Goal: Task Accomplishment & Management: Use online tool/utility

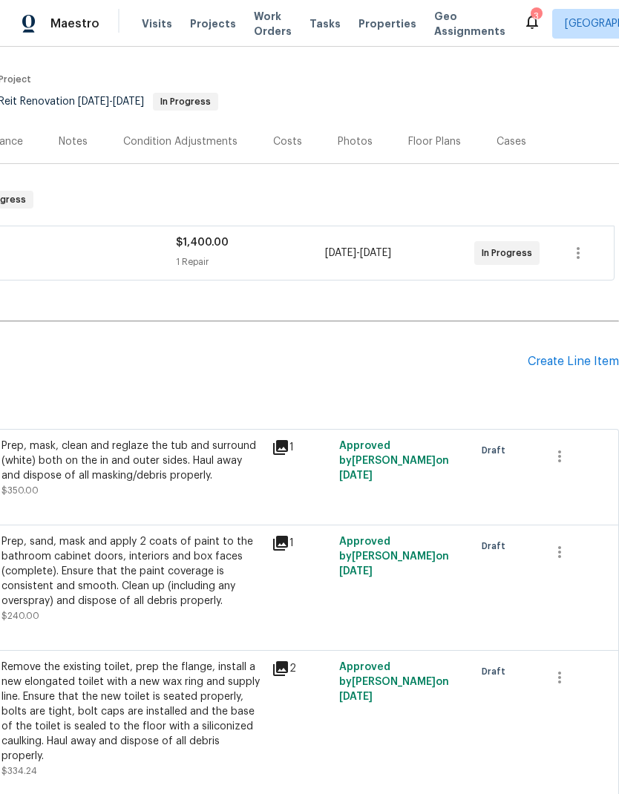
scroll to position [100, 220]
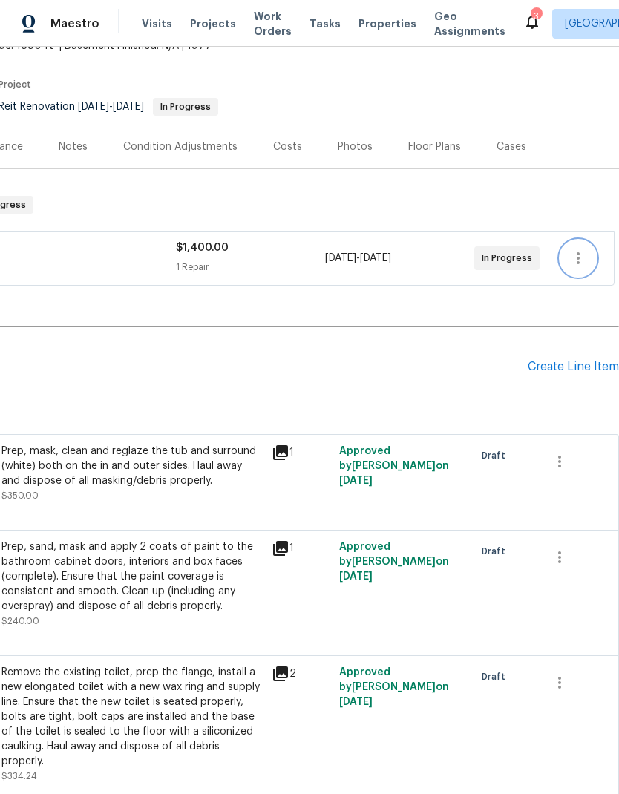
click at [580, 255] on icon "button" at bounding box center [578, 258] width 18 height 18
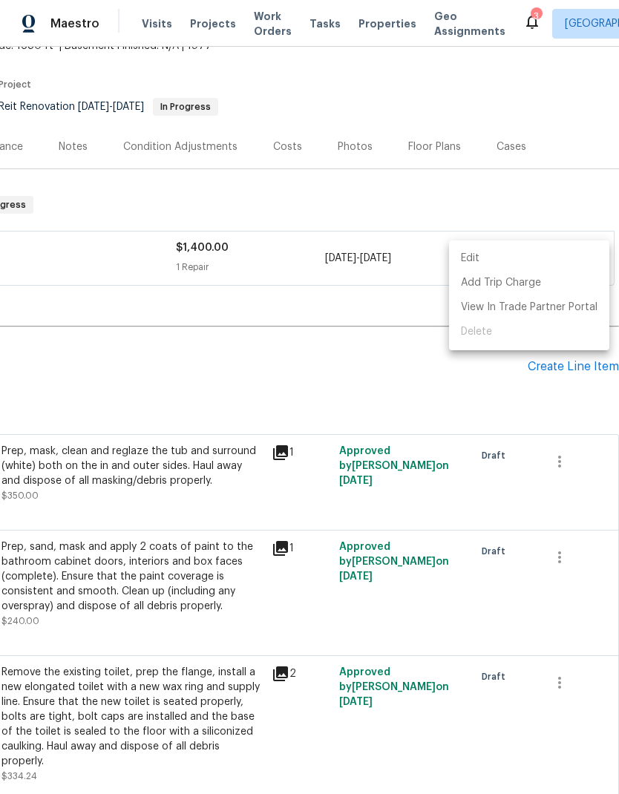
click at [537, 258] on li "Edit" at bounding box center [529, 258] width 160 height 25
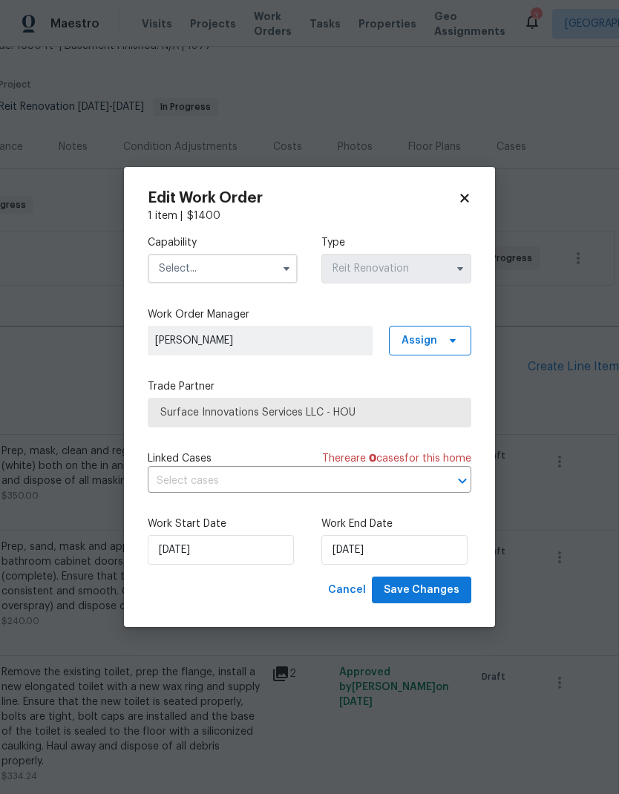
click at [460, 198] on icon at bounding box center [464, 198] width 13 height 13
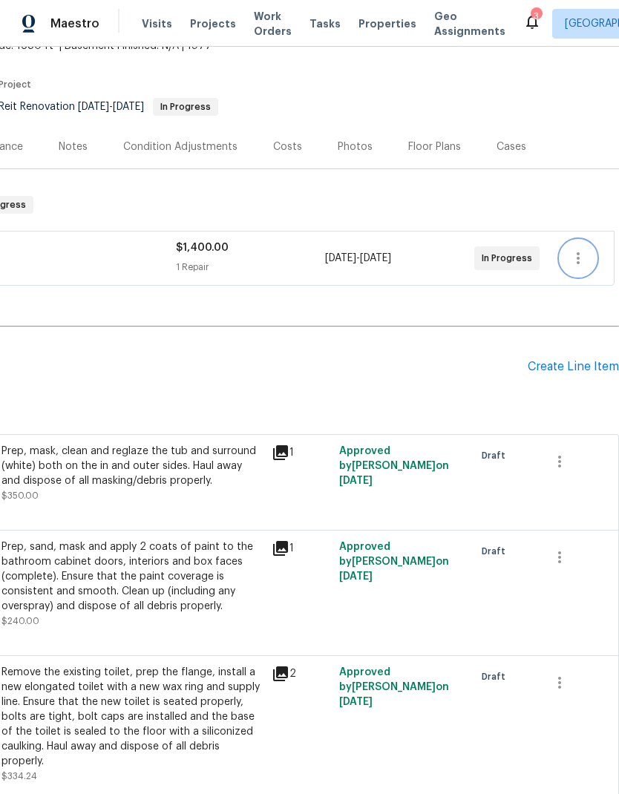
click at [572, 253] on icon "button" at bounding box center [578, 258] width 18 height 18
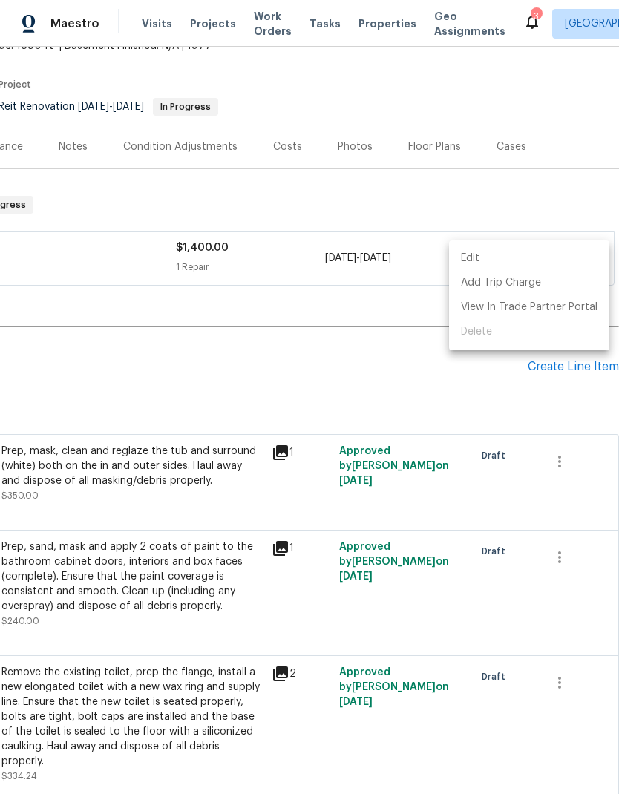
click at [376, 322] on div at bounding box center [309, 397] width 619 height 794
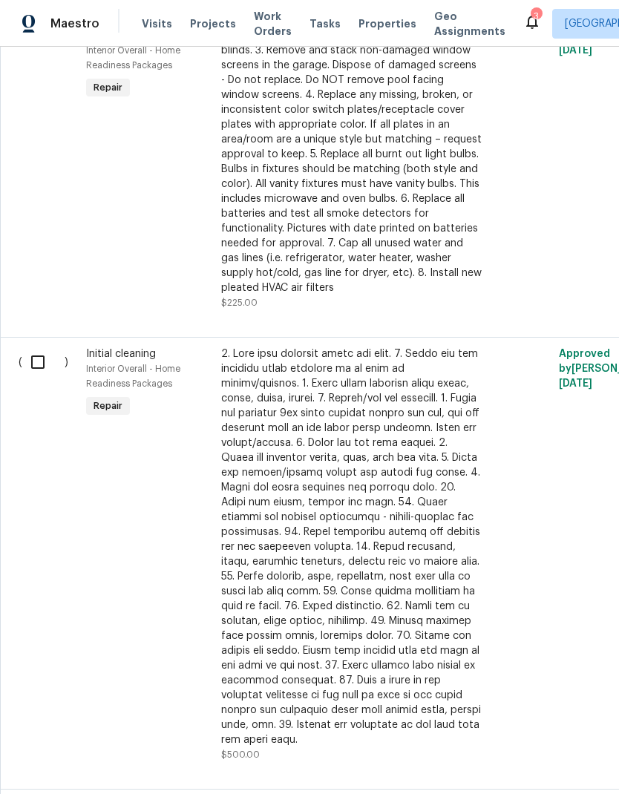
scroll to position [1018, 0]
click at [31, 373] on input "checkbox" at bounding box center [43, 362] width 42 height 31
checkbox input "true"
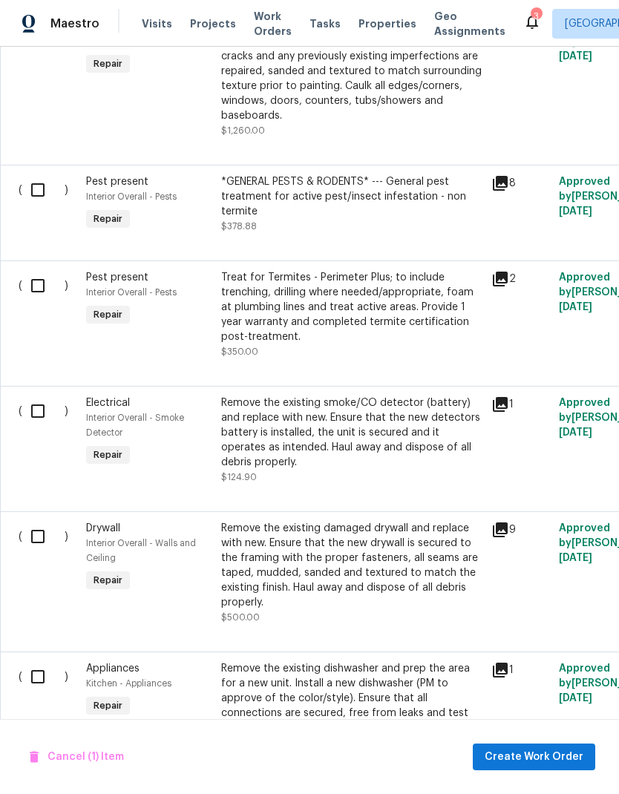
scroll to position [0, 0]
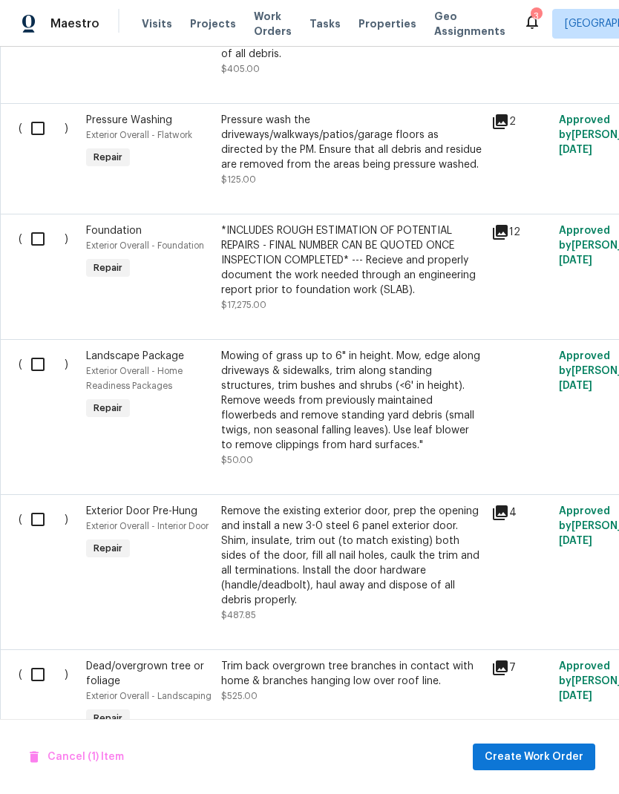
click at [39, 369] on input "checkbox" at bounding box center [43, 364] width 42 height 31
checkbox input "true"
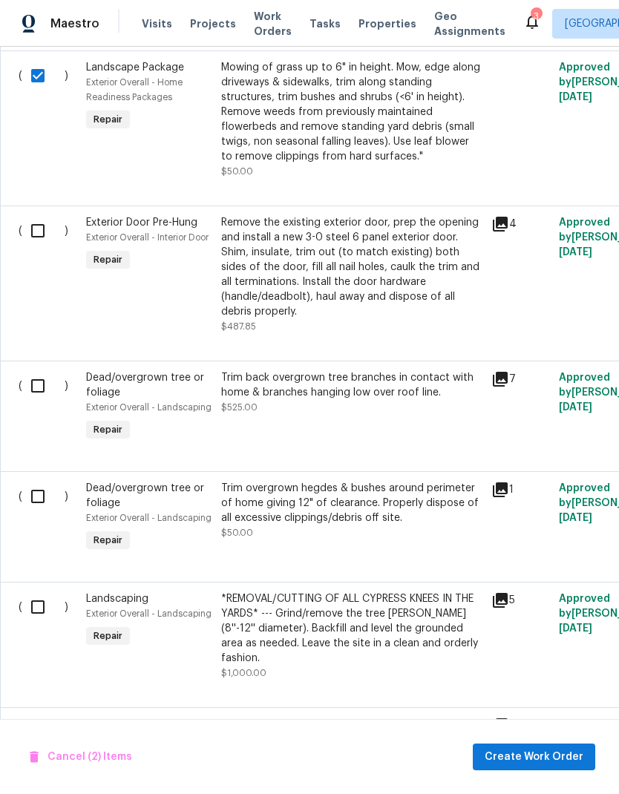
click at [30, 388] on input "checkbox" at bounding box center [43, 385] width 42 height 31
checkbox input "true"
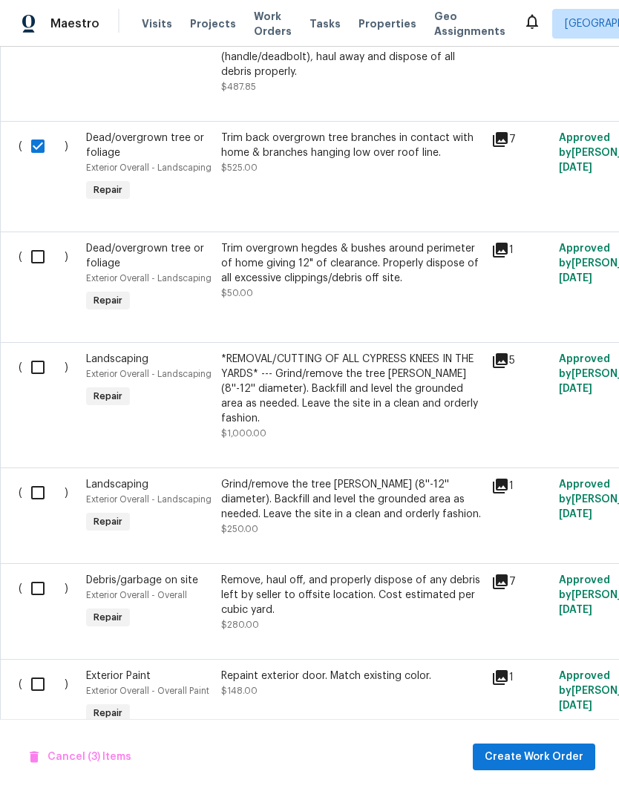
scroll to position [4708, 0]
click at [39, 258] on input "checkbox" at bounding box center [43, 257] width 42 height 31
checkbox input "true"
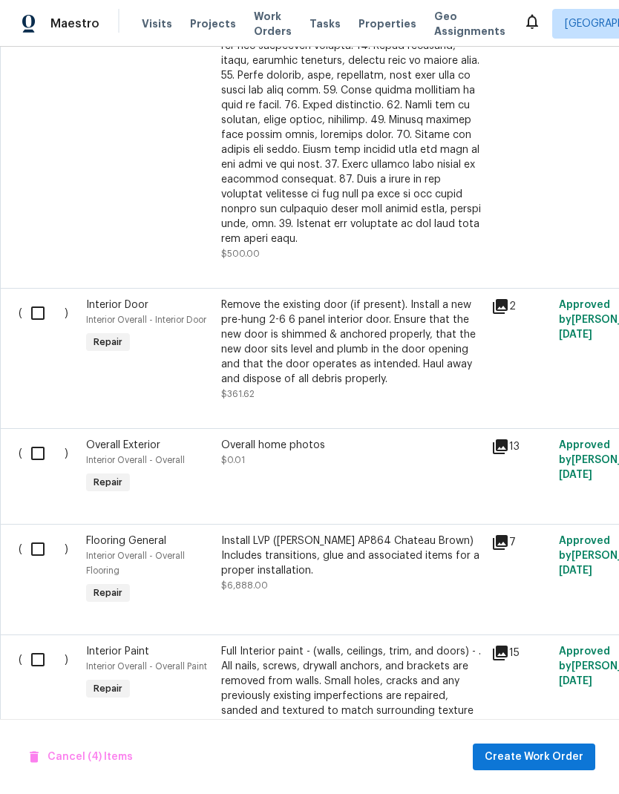
scroll to position [1512, -1]
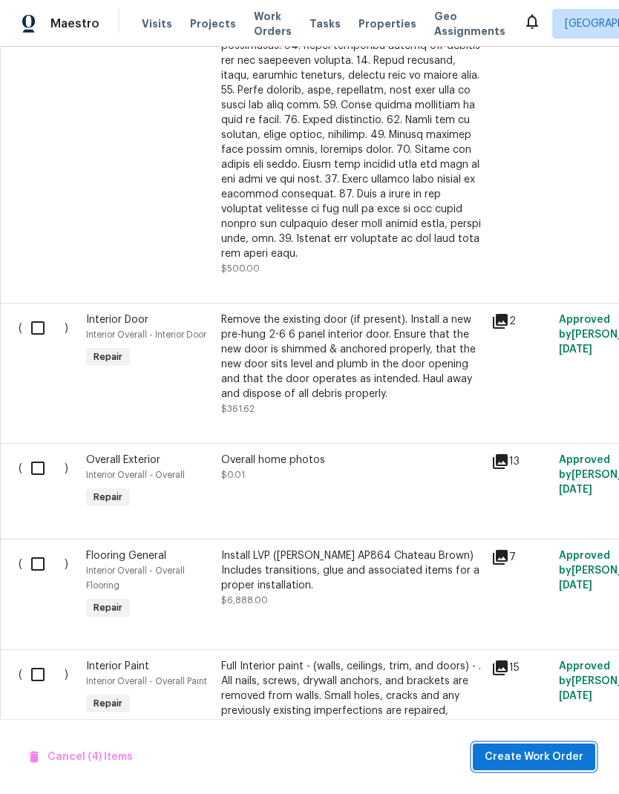
click at [535, 754] on span "Create Work Order" at bounding box center [534, 757] width 99 height 19
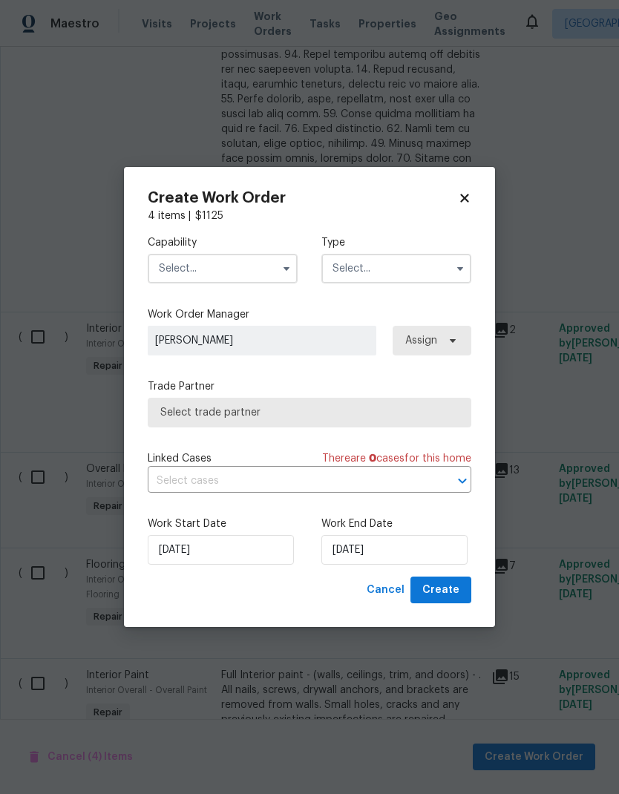
checkbox input "false"
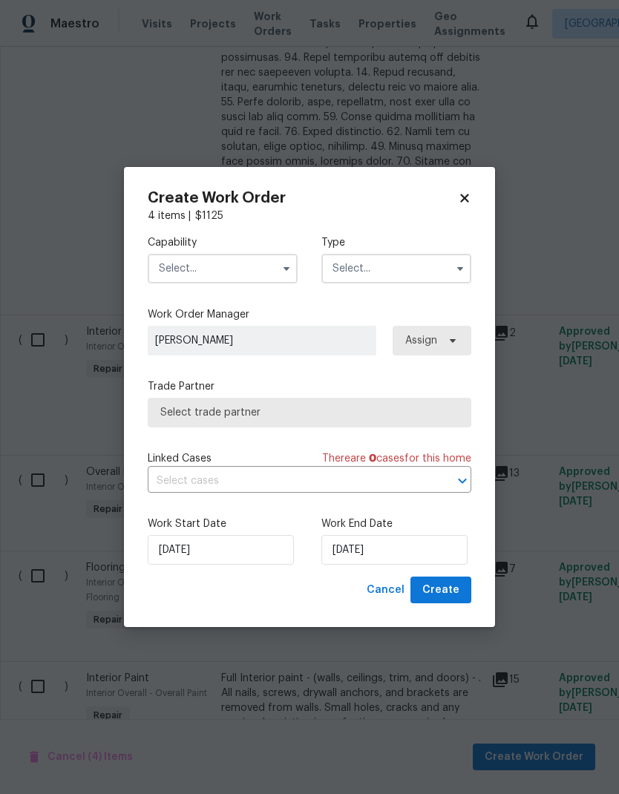
click at [183, 275] on input "text" at bounding box center [223, 269] width 150 height 30
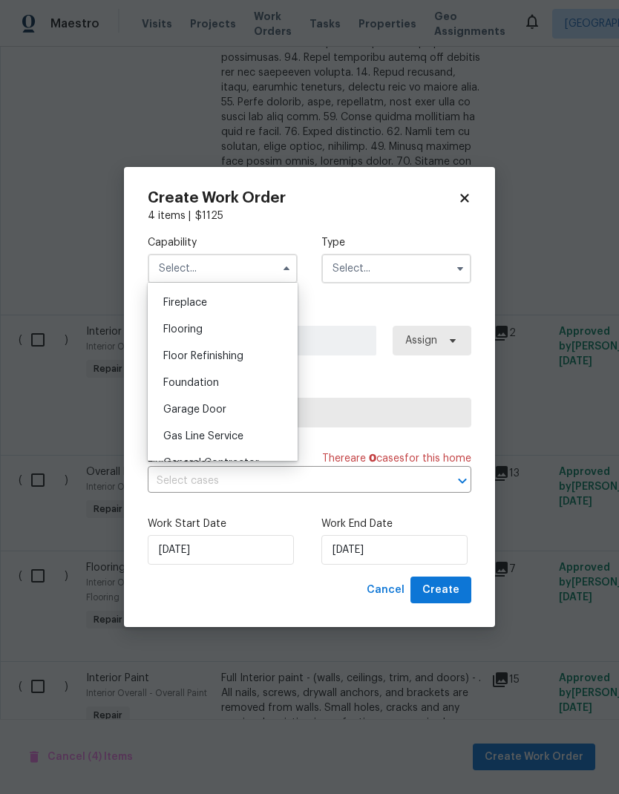
scroll to position [559, 0]
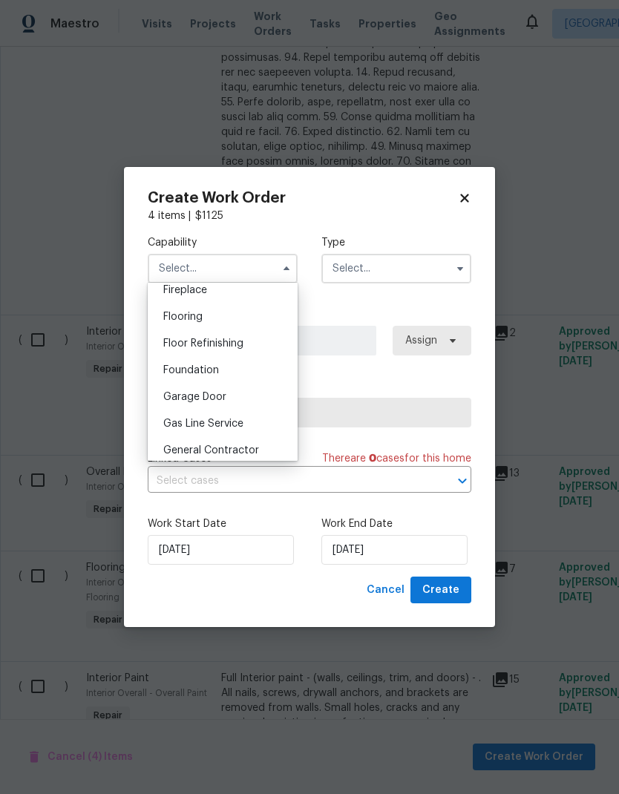
click at [179, 453] on span "General Contractor" at bounding box center [211, 450] width 96 height 10
type input "General Contractor"
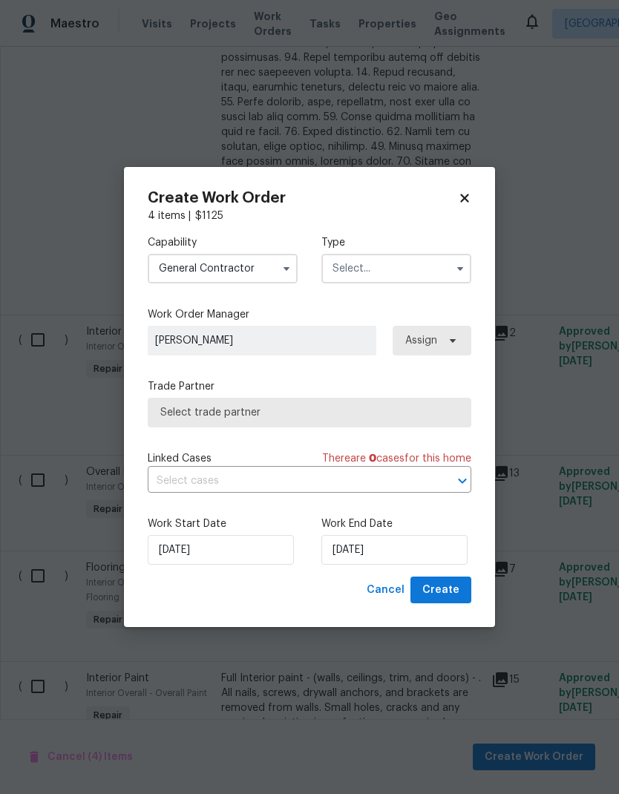
click at [422, 268] on input "text" at bounding box center [396, 269] width 150 height 30
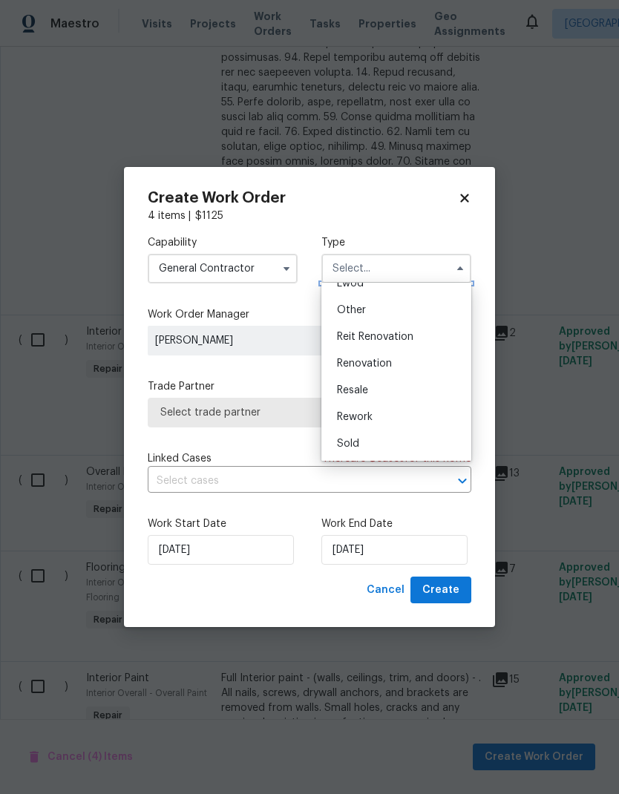
scroll to position [177, 0]
click at [418, 339] on div "Reit Renovation" at bounding box center [396, 337] width 143 height 27
type input "Reit Renovation"
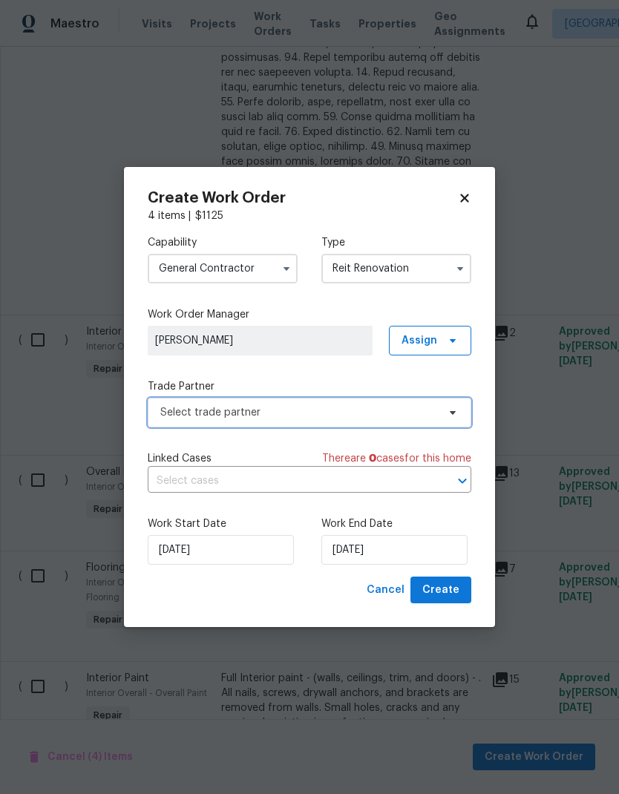
click at [385, 417] on span "Select trade partner" at bounding box center [298, 412] width 277 height 15
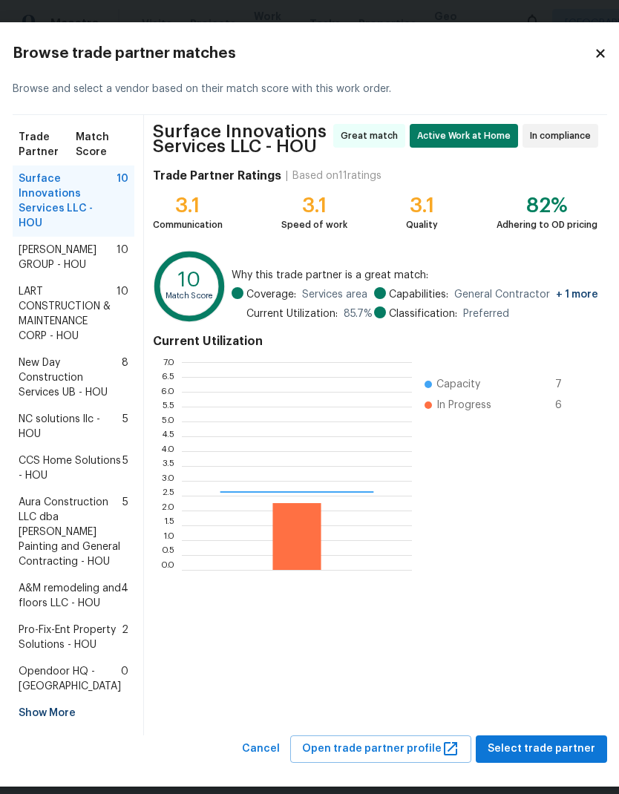
scroll to position [208, 230]
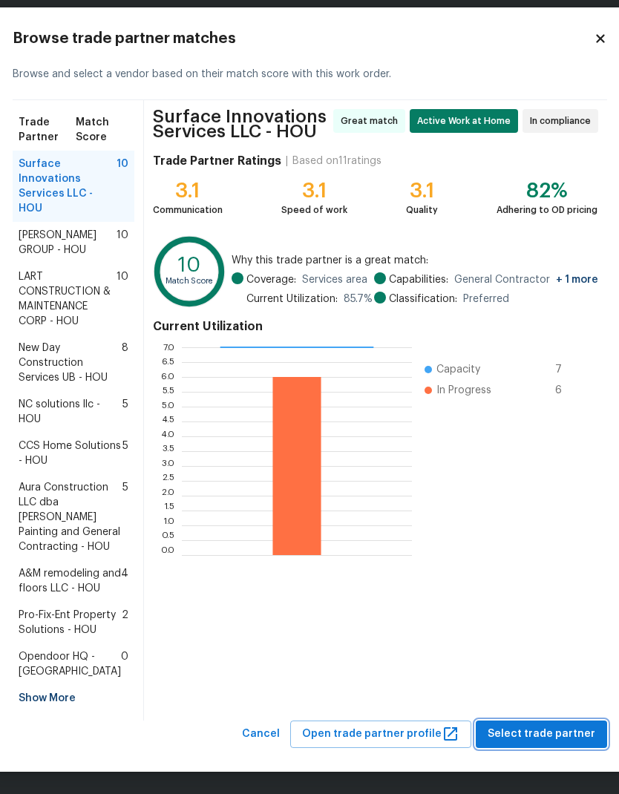
click at [554, 728] on span "Select trade partner" at bounding box center [542, 734] width 108 height 19
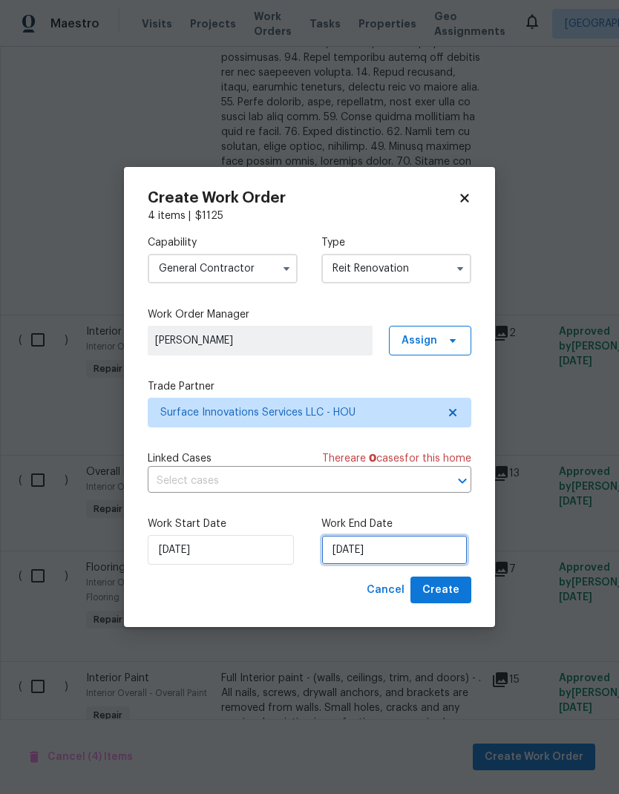
click at [409, 546] on input "[DATE]" at bounding box center [394, 550] width 146 height 30
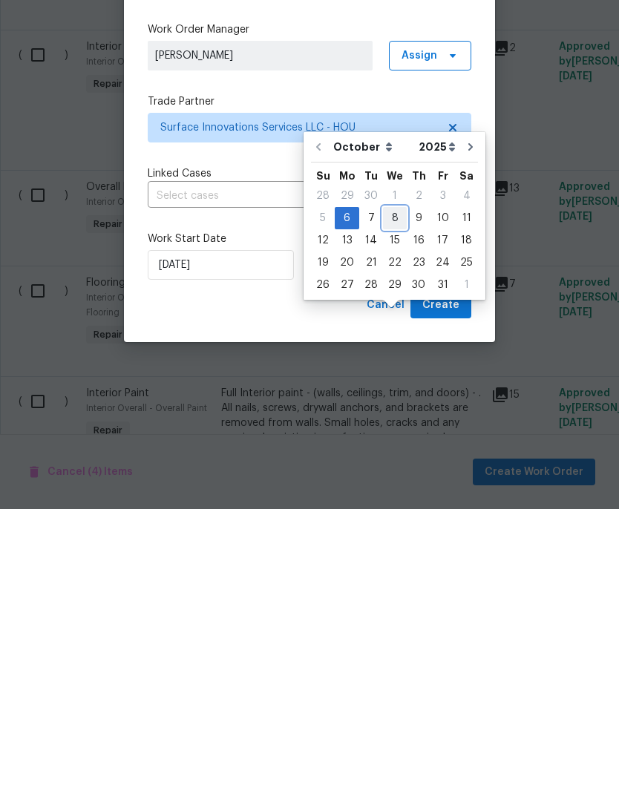
click at [397, 493] on div "8" at bounding box center [395, 503] width 24 height 21
type input "[DATE]"
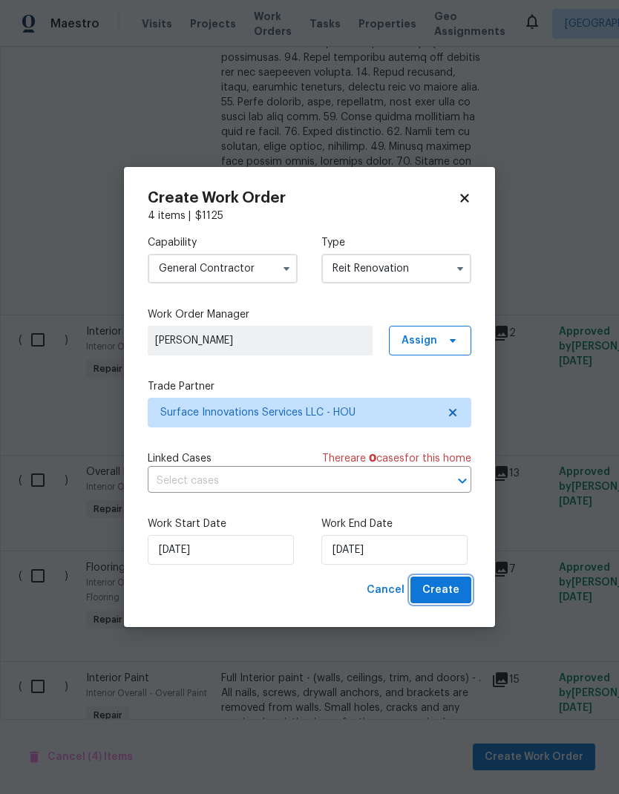
click at [441, 586] on span "Create" at bounding box center [440, 590] width 37 height 19
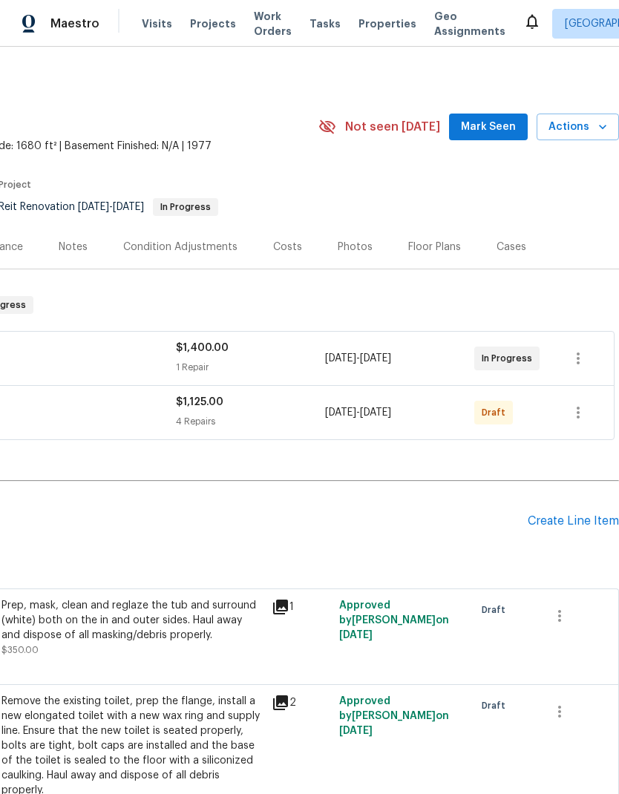
scroll to position [0, 220]
click at [581, 404] on icon "button" at bounding box center [578, 413] width 18 height 18
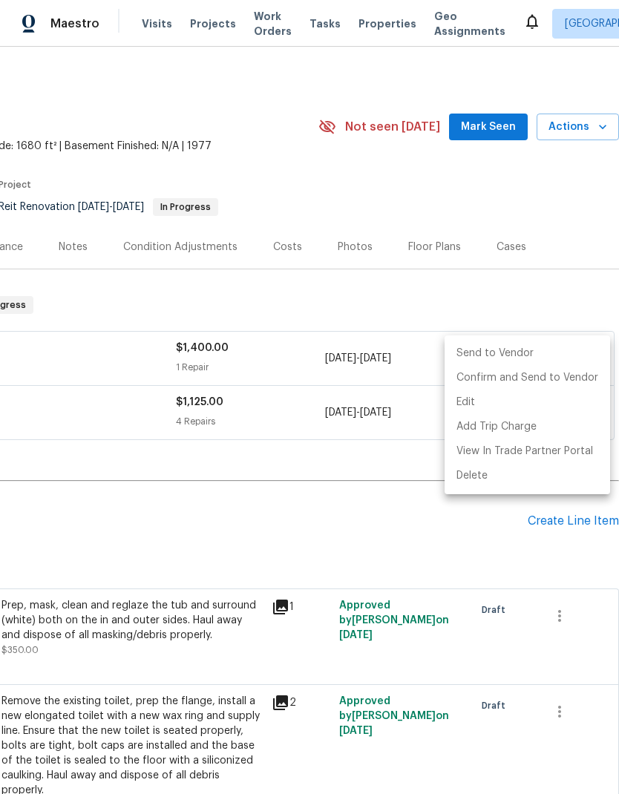
click at [535, 351] on li "Send to Vendor" at bounding box center [528, 354] width 166 height 25
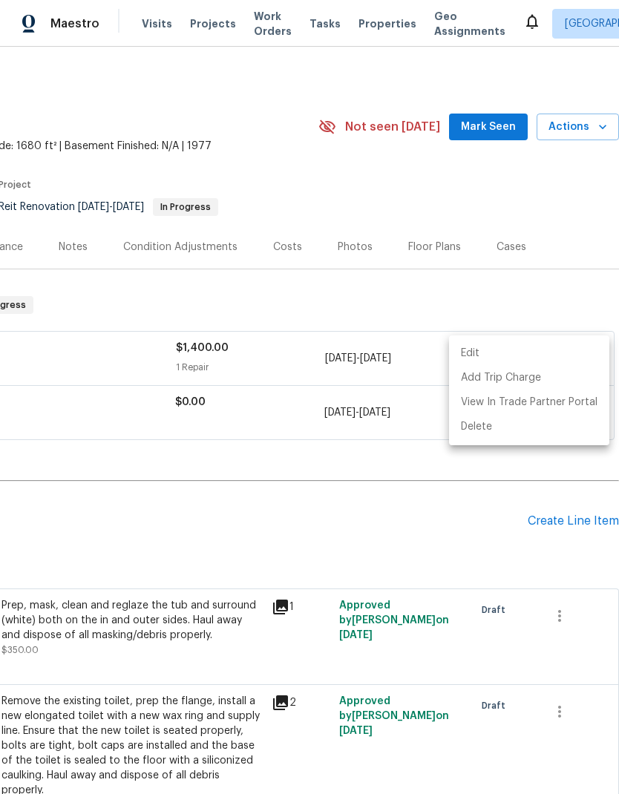
click at [108, 409] on div at bounding box center [309, 397] width 619 height 794
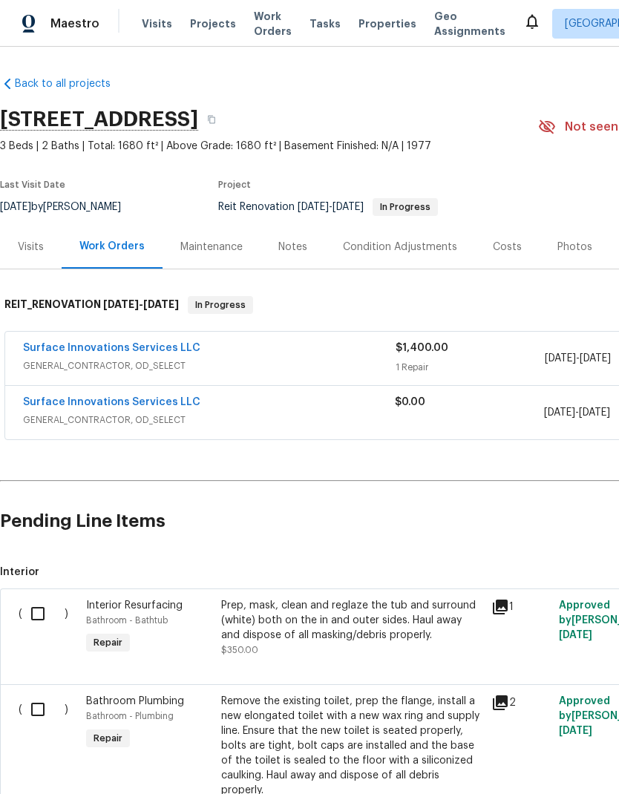
scroll to position [0, 0]
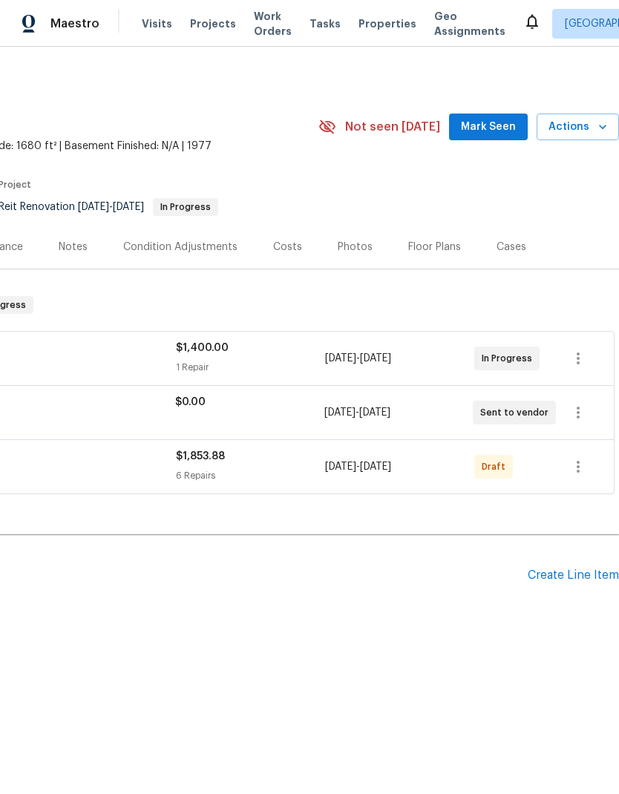
scroll to position [0, 220]
click at [582, 409] on icon "button" at bounding box center [578, 413] width 18 height 18
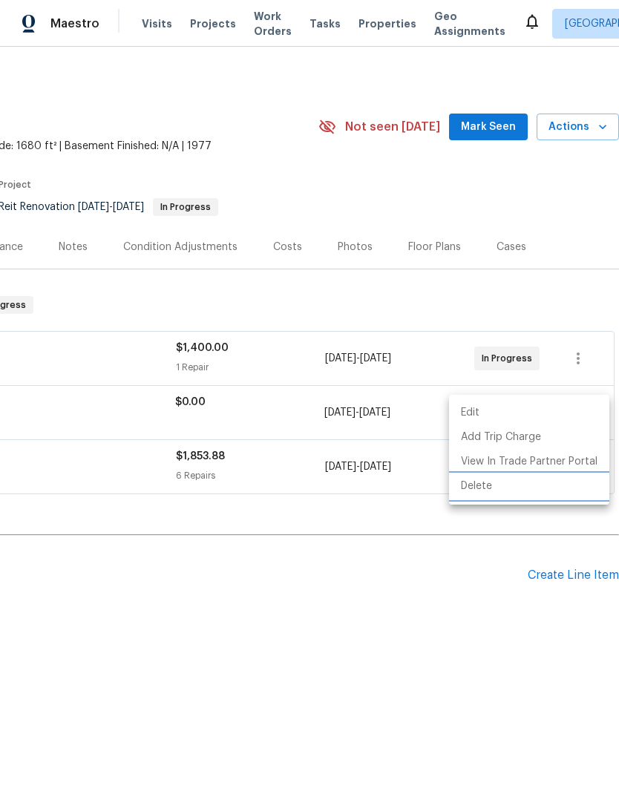
click at [494, 486] on li "Delete" at bounding box center [529, 486] width 160 height 25
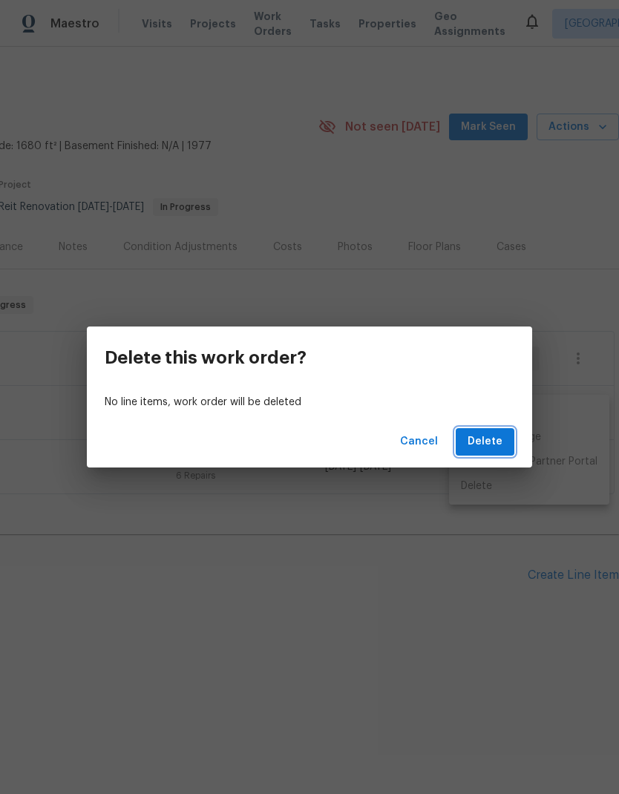
click at [499, 443] on span "Delete" at bounding box center [485, 442] width 35 height 19
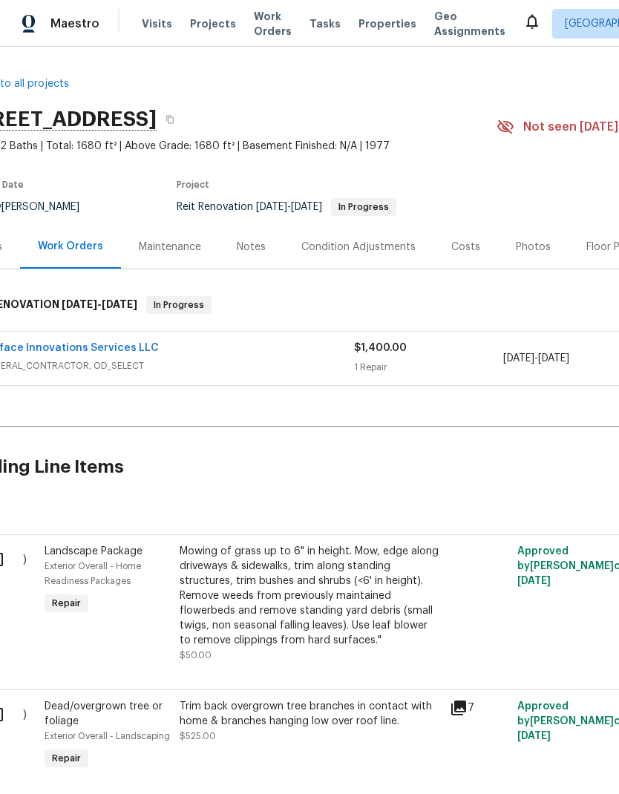
scroll to position [-1, 47]
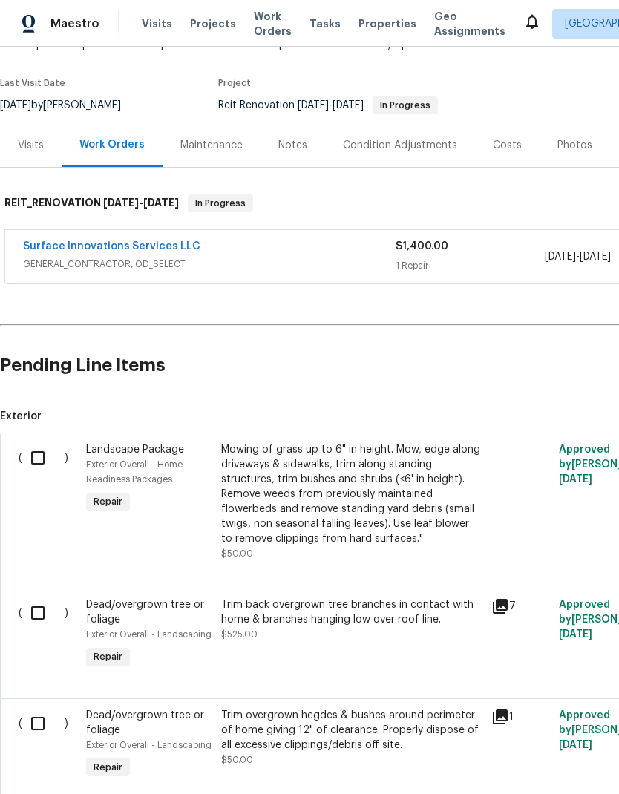
scroll to position [102, 0]
click at [41, 451] on input "checkbox" at bounding box center [43, 457] width 42 height 31
checkbox input "true"
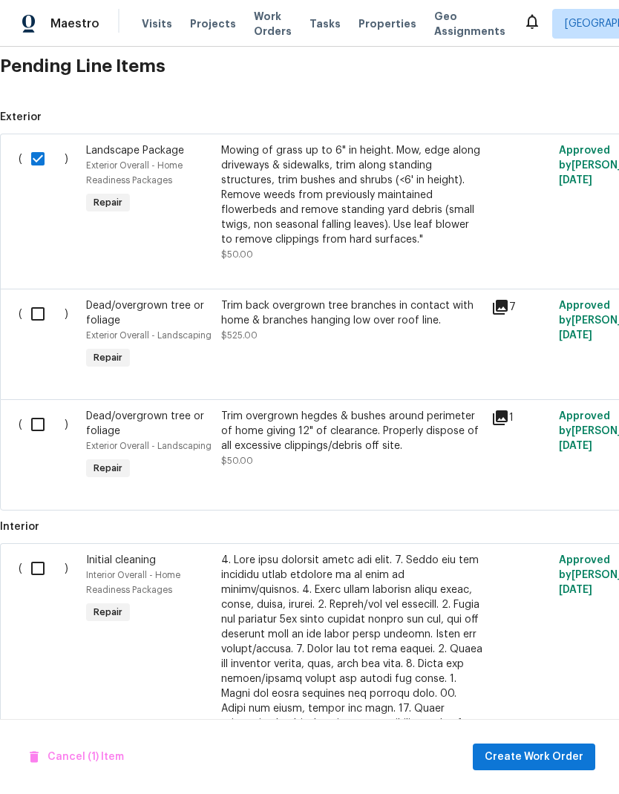
scroll to position [402, 0]
click at [42, 319] on input "checkbox" at bounding box center [43, 313] width 42 height 31
checkbox input "true"
click at [40, 422] on input "checkbox" at bounding box center [43, 423] width 42 height 31
checkbox input "true"
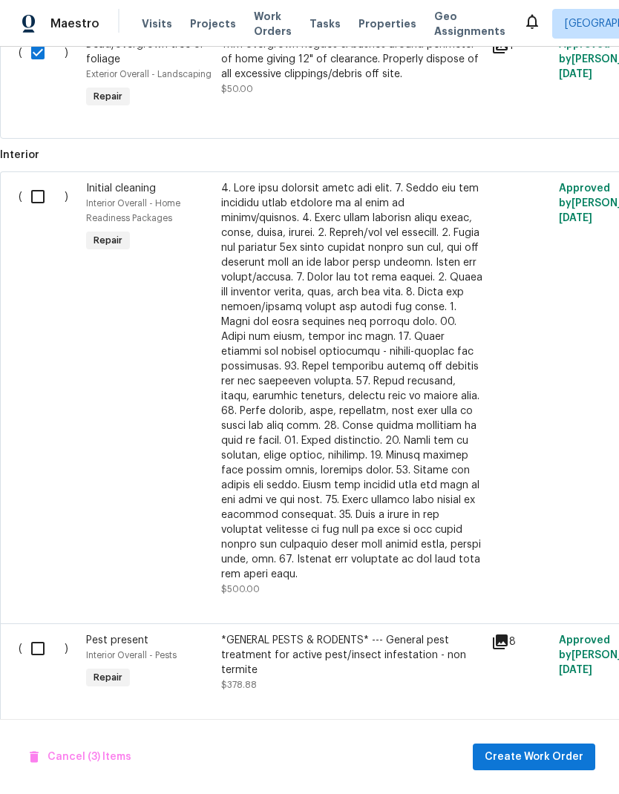
scroll to position [776, 0]
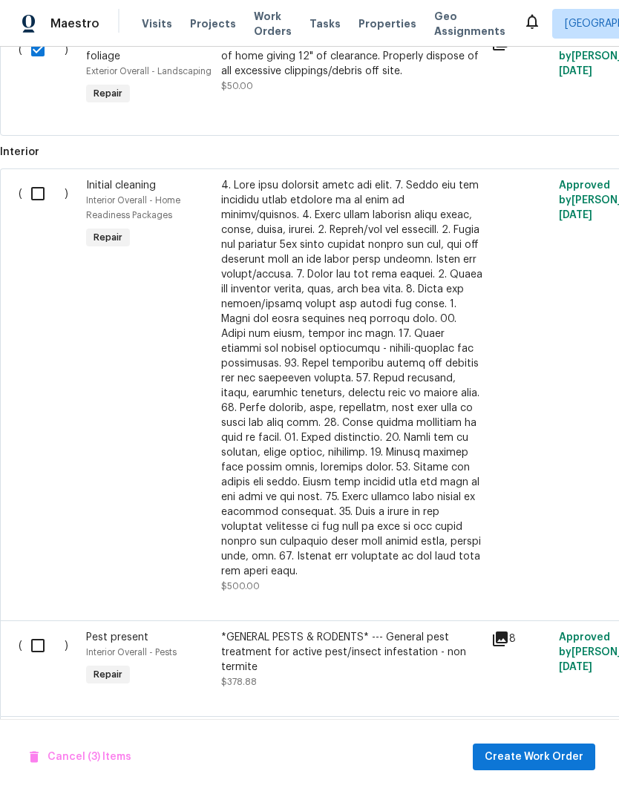
click at [40, 198] on input "checkbox" at bounding box center [43, 193] width 42 height 31
checkbox input "true"
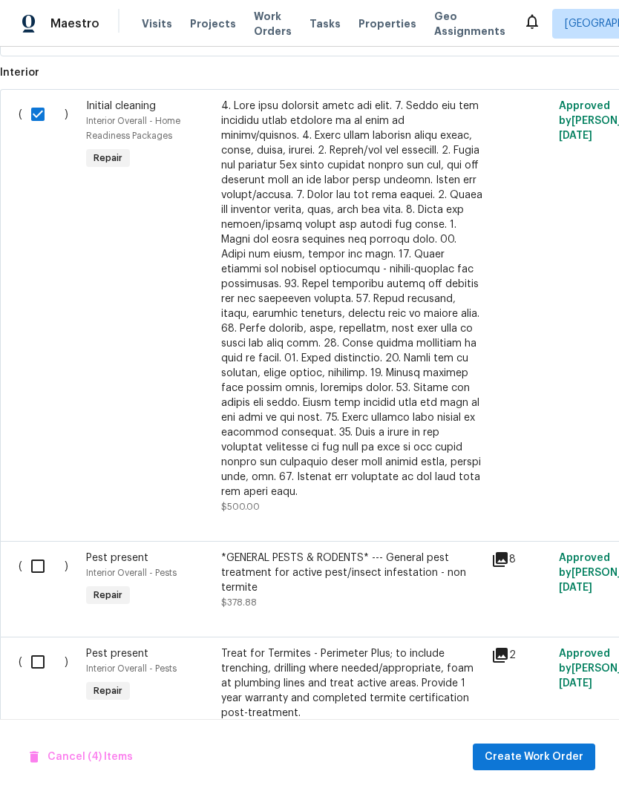
scroll to position [855, 0]
click at [533, 757] on span "Create Work Order" at bounding box center [534, 757] width 99 height 19
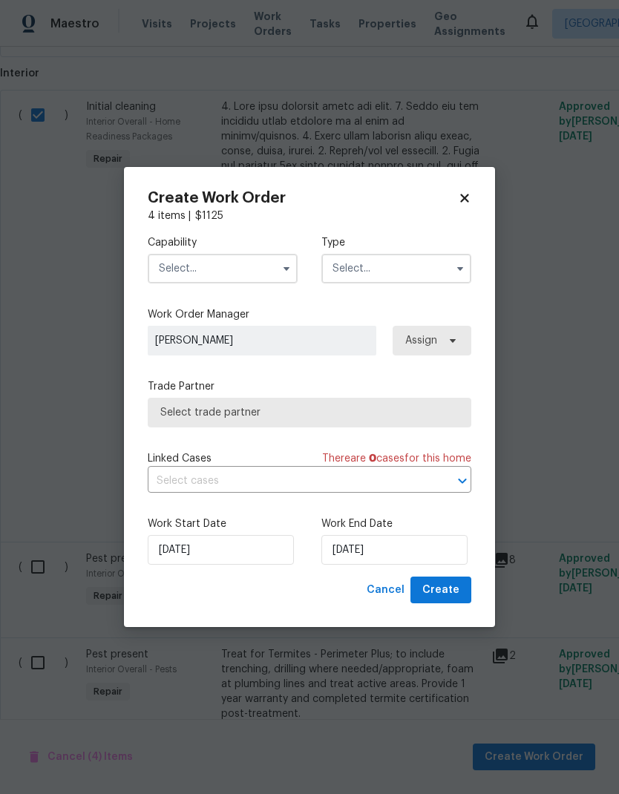
click at [252, 263] on input "text" at bounding box center [223, 269] width 150 height 30
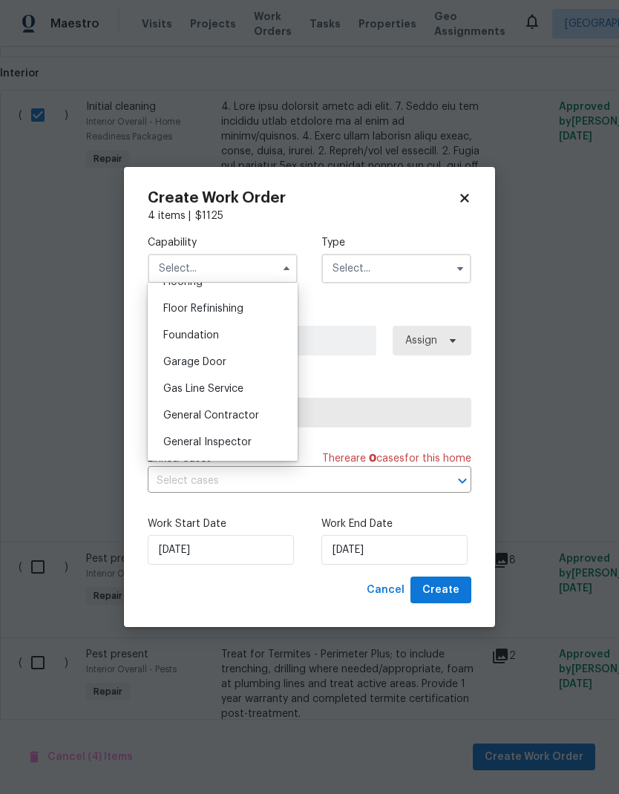
scroll to position [615, 0]
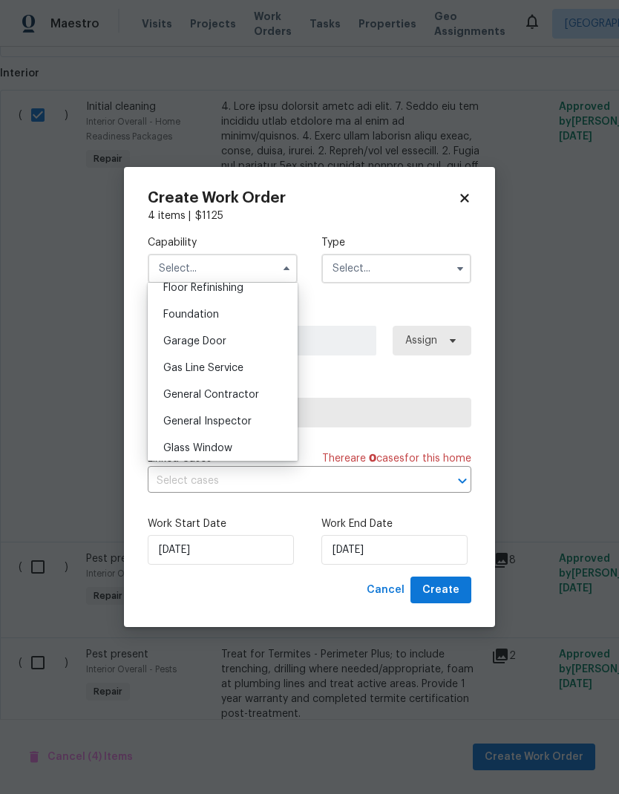
click at [252, 403] on div "General Contractor" at bounding box center [222, 395] width 143 height 27
type input "General Contractor"
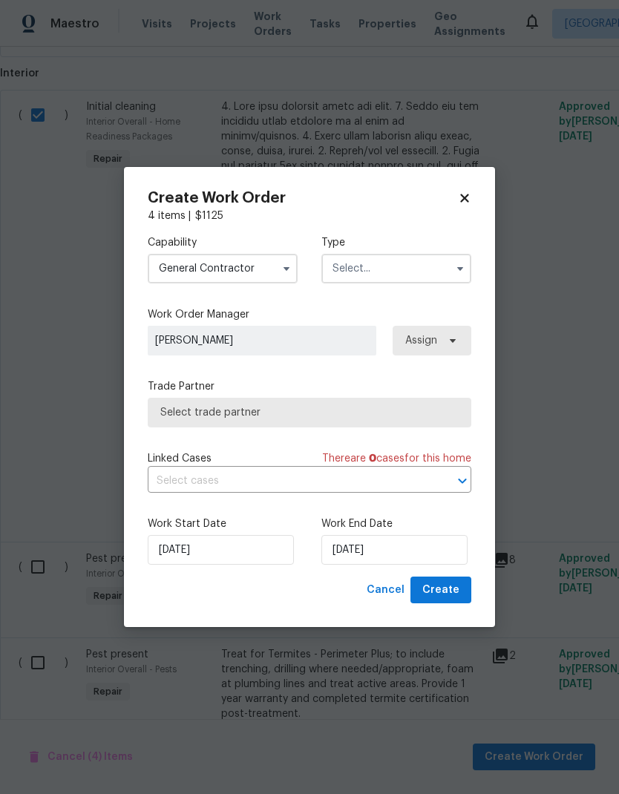
click at [395, 267] on input "text" at bounding box center [396, 269] width 150 height 30
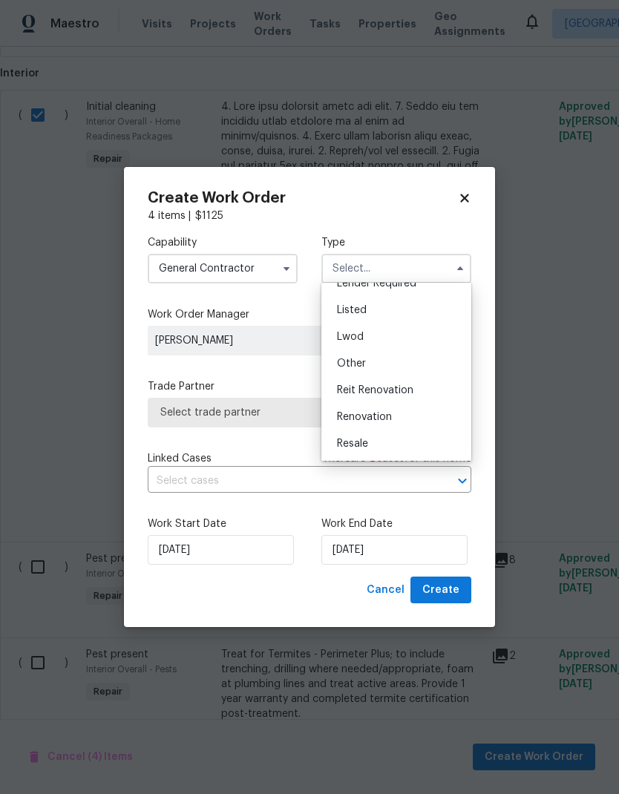
scroll to position [158, 0]
click at [393, 354] on span "Reit Renovation" at bounding box center [375, 355] width 76 height 10
type input "Reit Renovation"
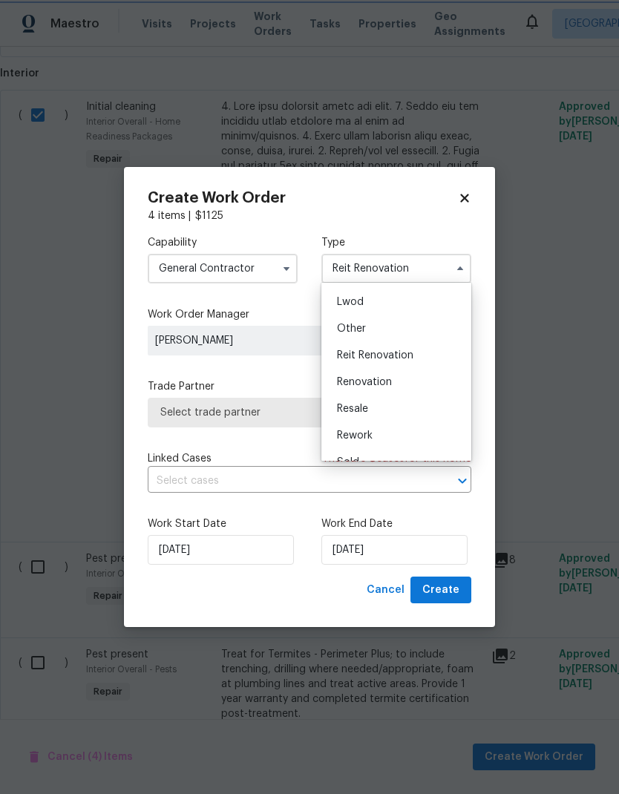
scroll to position [0, 0]
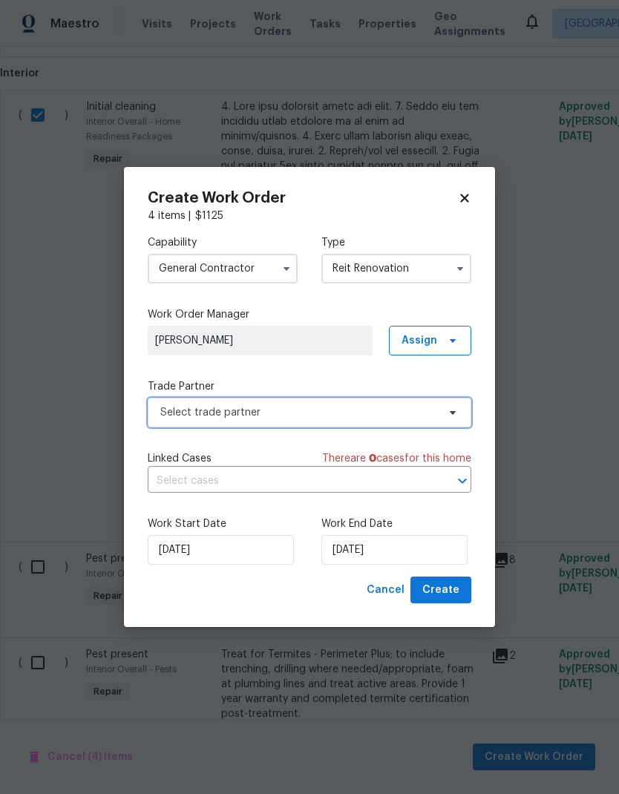
click at [382, 417] on span "Select trade partner" at bounding box center [298, 412] width 277 height 15
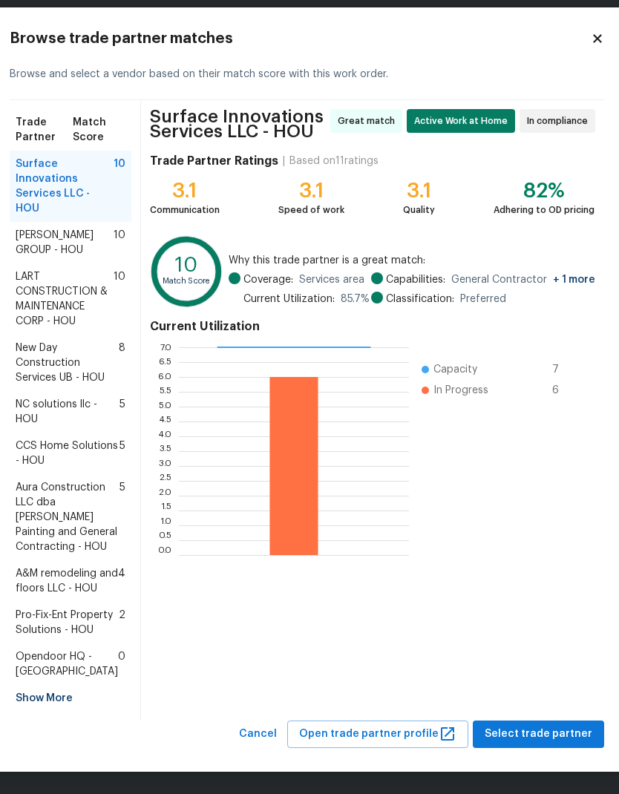
scroll to position [103, 3]
click at [540, 730] on span "Select trade partner" at bounding box center [539, 734] width 108 height 19
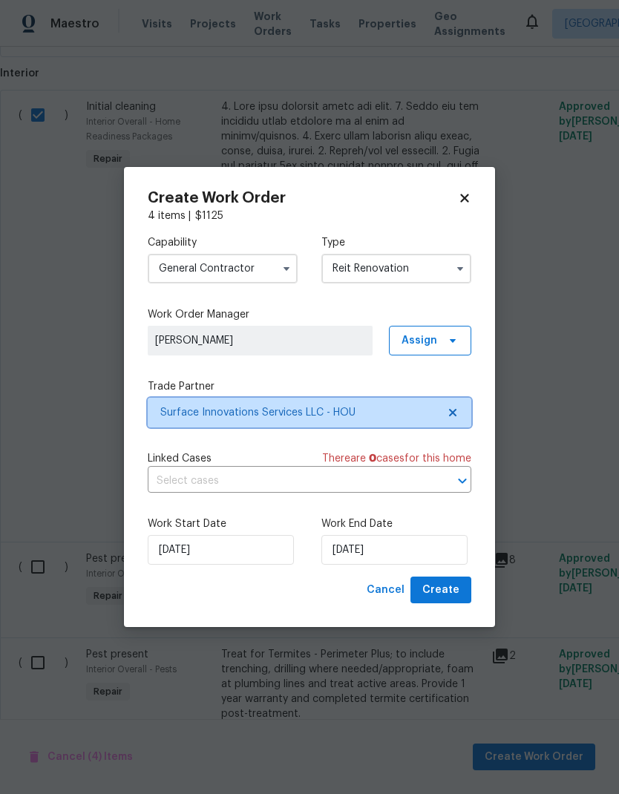
scroll to position [0, 0]
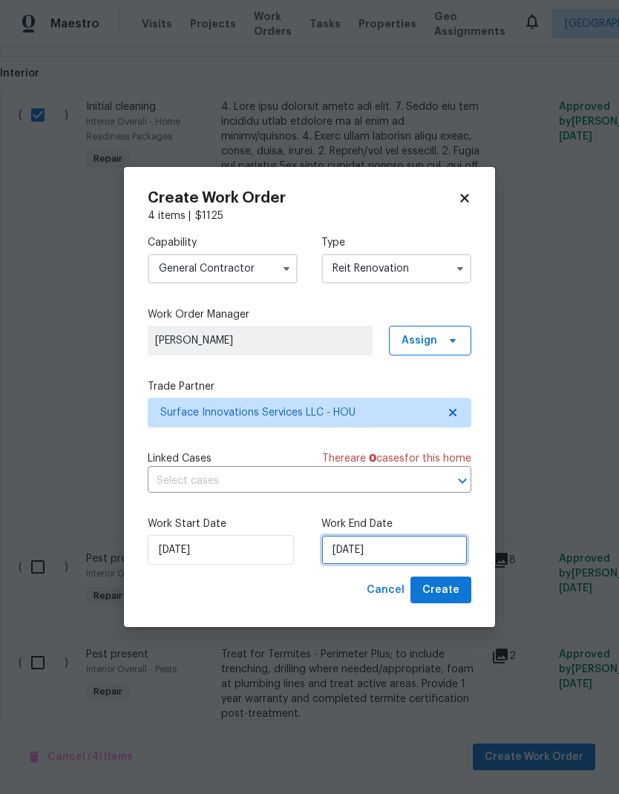
click at [418, 549] on input "[DATE]" at bounding box center [394, 550] width 146 height 30
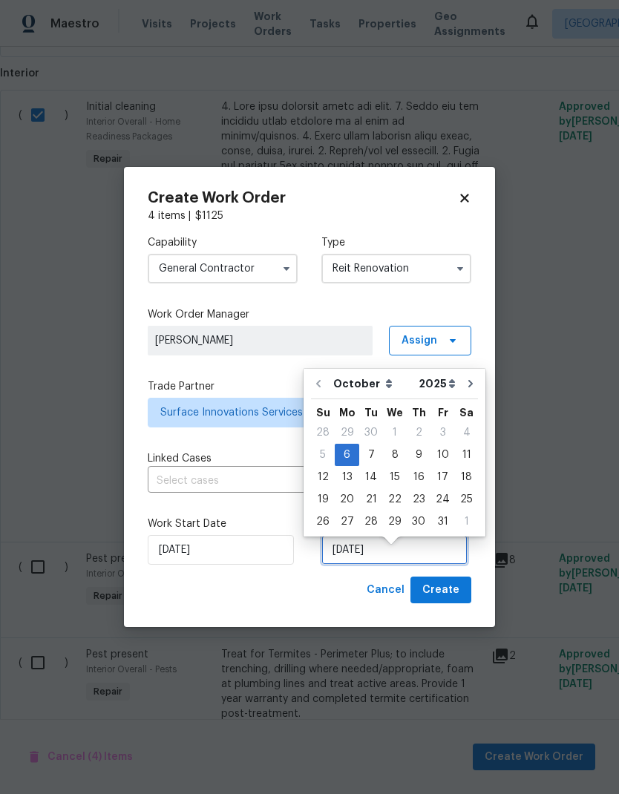
scroll to position [11, 0]
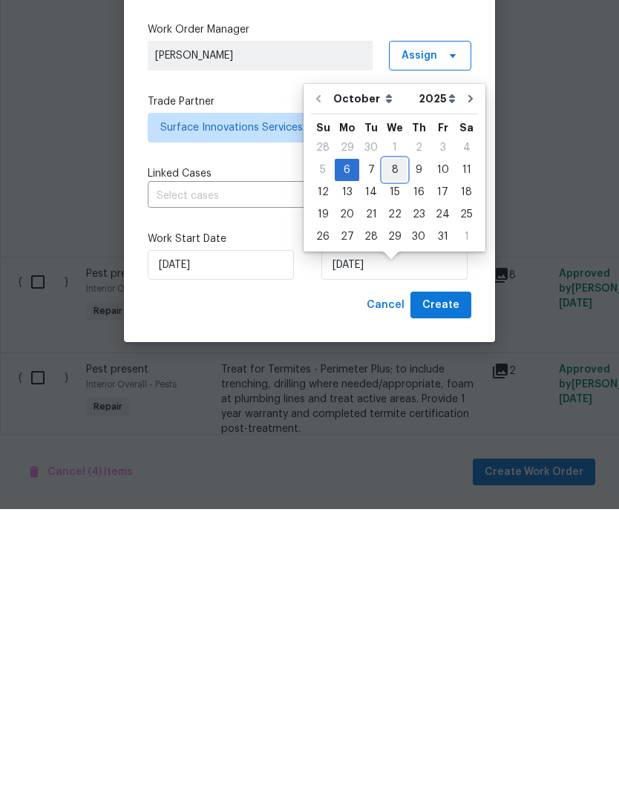
click at [389, 445] on div "8" at bounding box center [395, 455] width 24 height 21
type input "[DATE]"
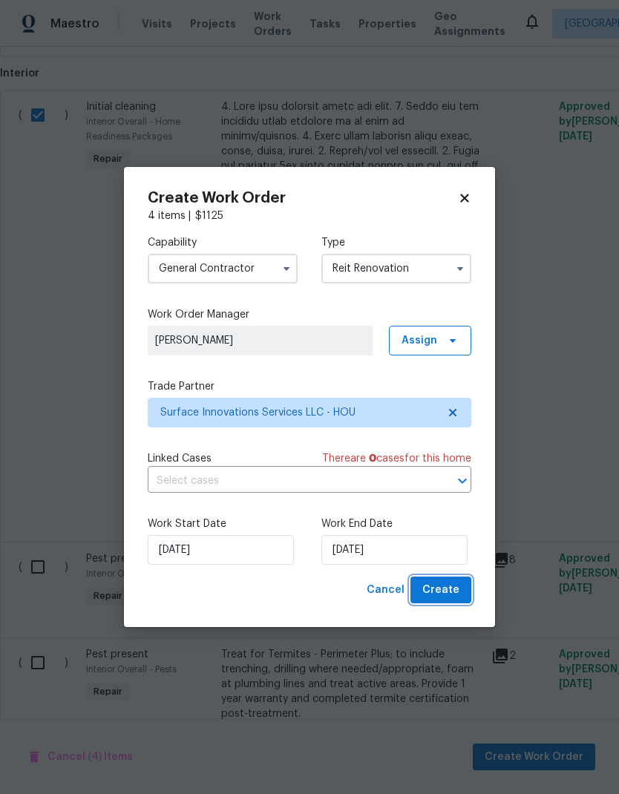
click at [452, 589] on span "Create" at bounding box center [440, 590] width 37 height 19
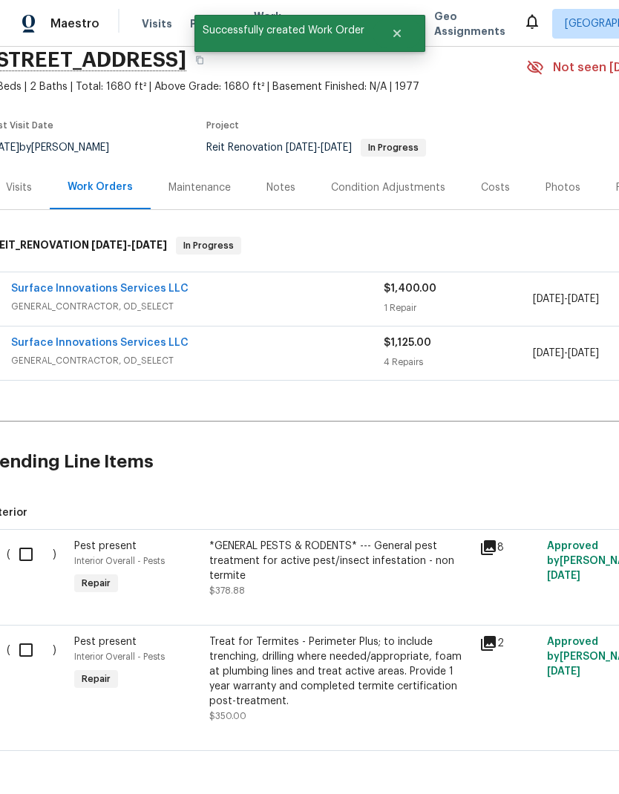
scroll to position [59, 13]
click at [30, 545] on input "checkbox" at bounding box center [31, 555] width 42 height 31
checkbox input "true"
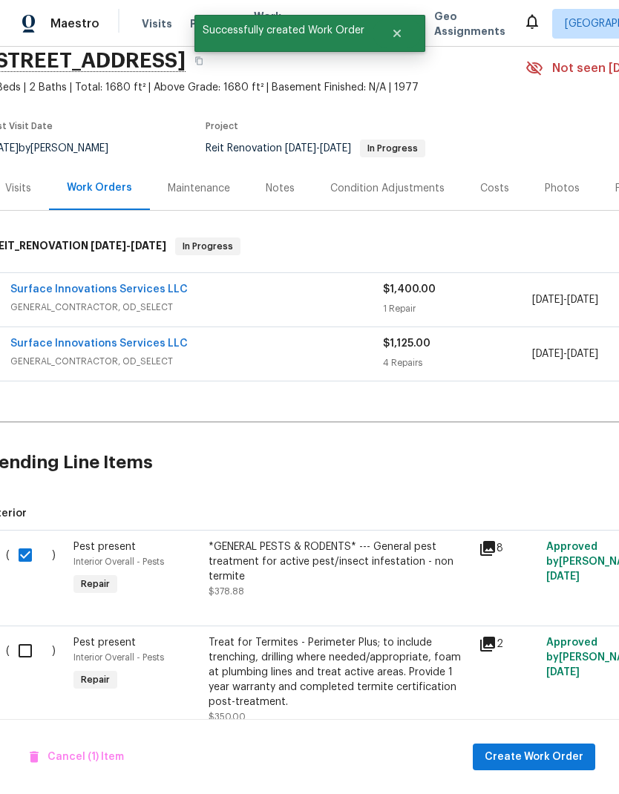
click at [34, 644] on input "checkbox" at bounding box center [31, 651] width 42 height 31
checkbox input "true"
click at [546, 753] on span "Create Work Order" at bounding box center [534, 757] width 99 height 19
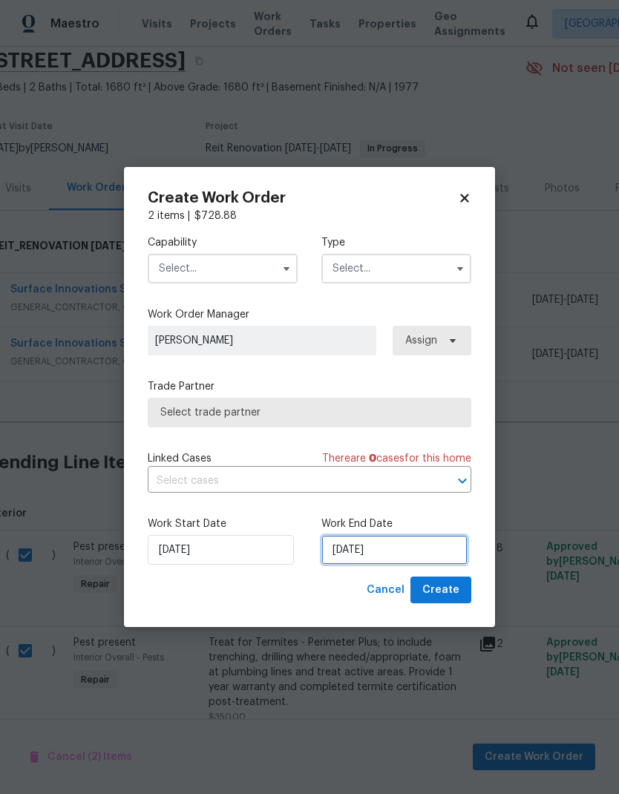
click at [417, 552] on input "[DATE]" at bounding box center [394, 550] width 146 height 30
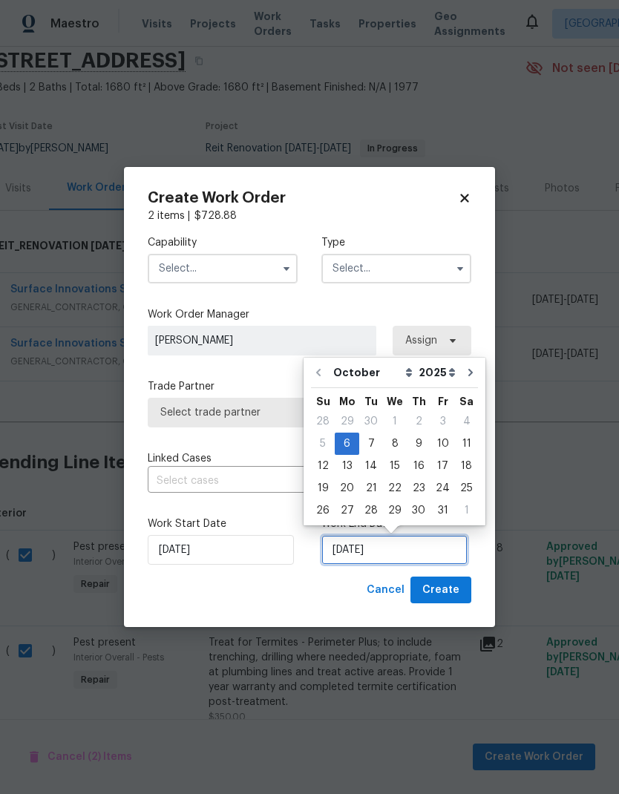
scroll to position [11, 0]
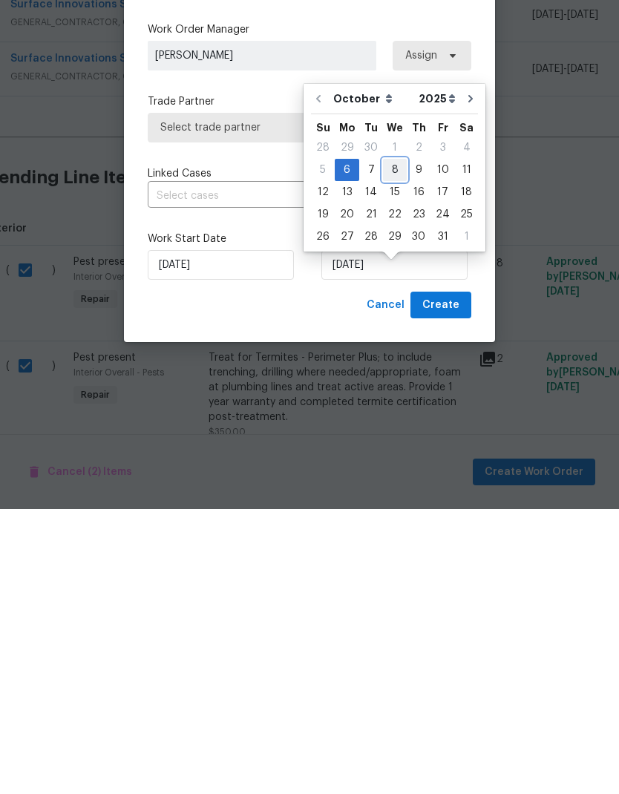
click at [394, 445] on div "8" at bounding box center [395, 455] width 24 height 21
type input "[DATE]"
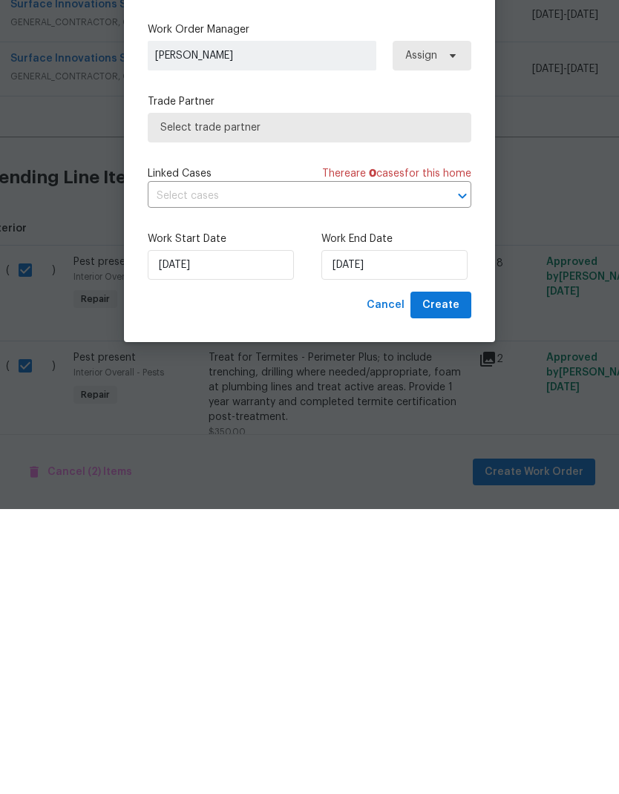
scroll to position [59, 0]
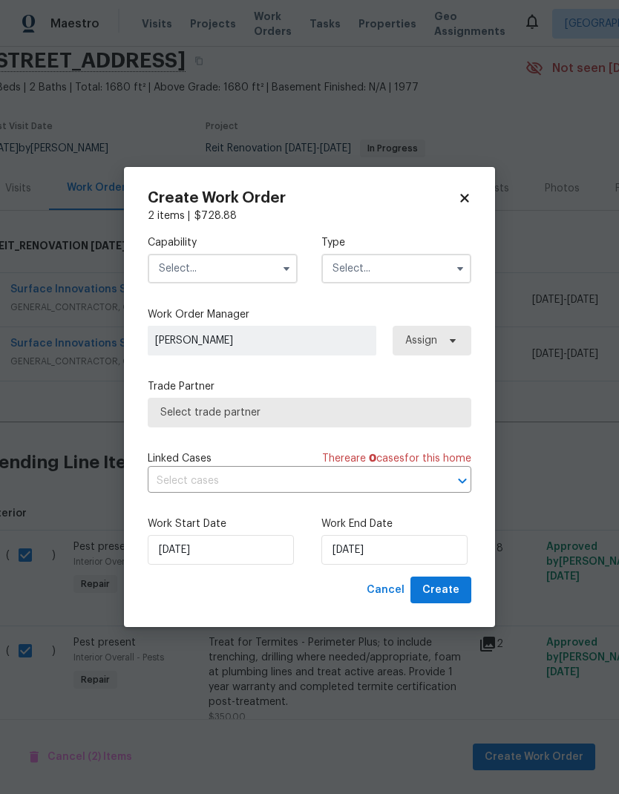
click at [253, 264] on input "text" at bounding box center [223, 269] width 150 height 30
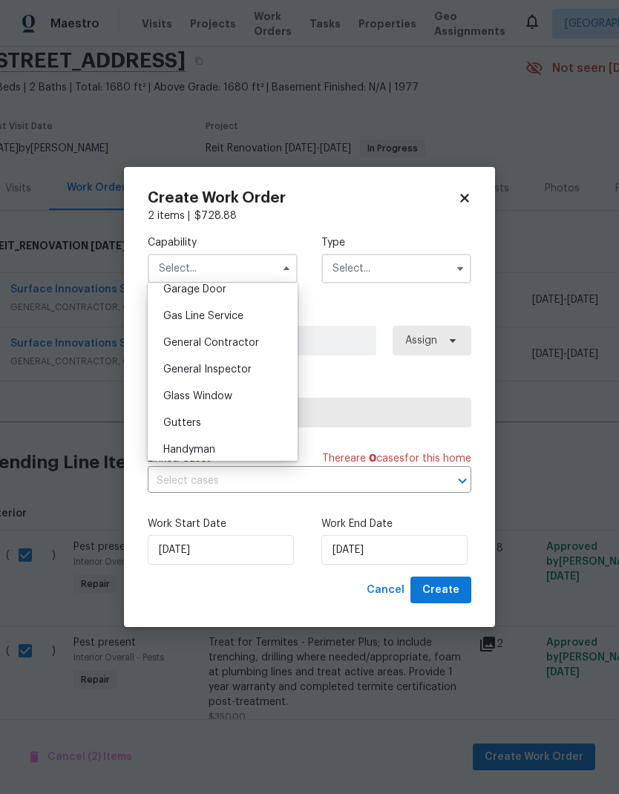
scroll to position [667, 0]
click at [257, 338] on span "General Contractor" at bounding box center [211, 342] width 96 height 10
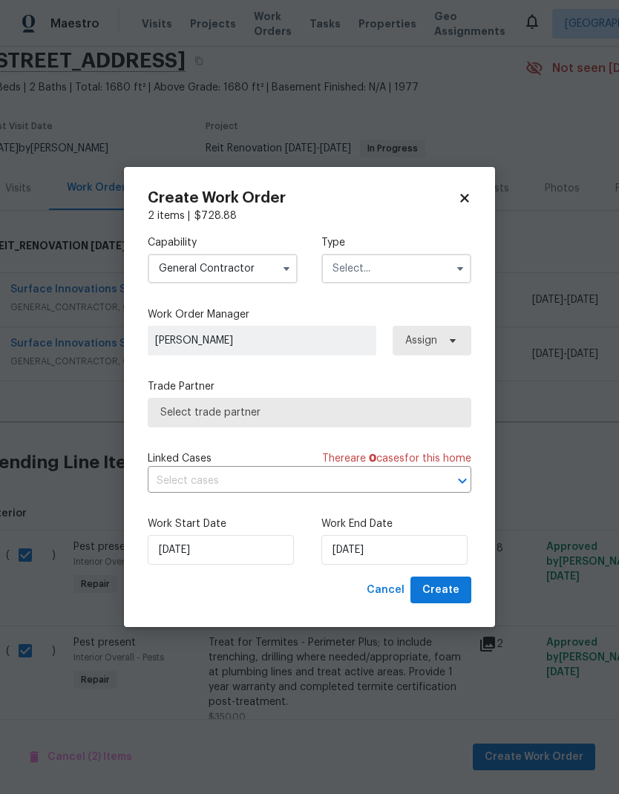
click at [255, 263] on input "General Contractor" at bounding box center [223, 269] width 150 height 30
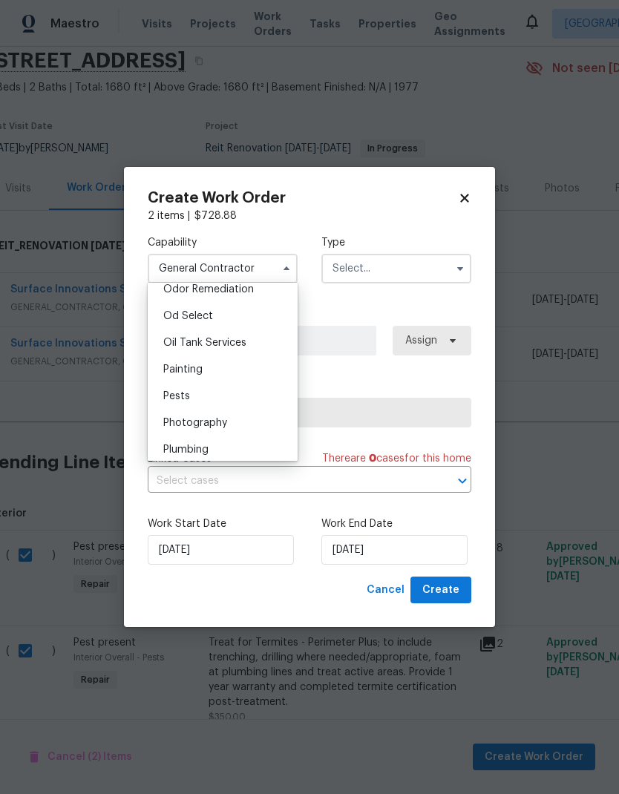
scroll to position [1180, 0]
click at [214, 395] on div "Pests" at bounding box center [222, 393] width 143 height 27
type input "Pests"
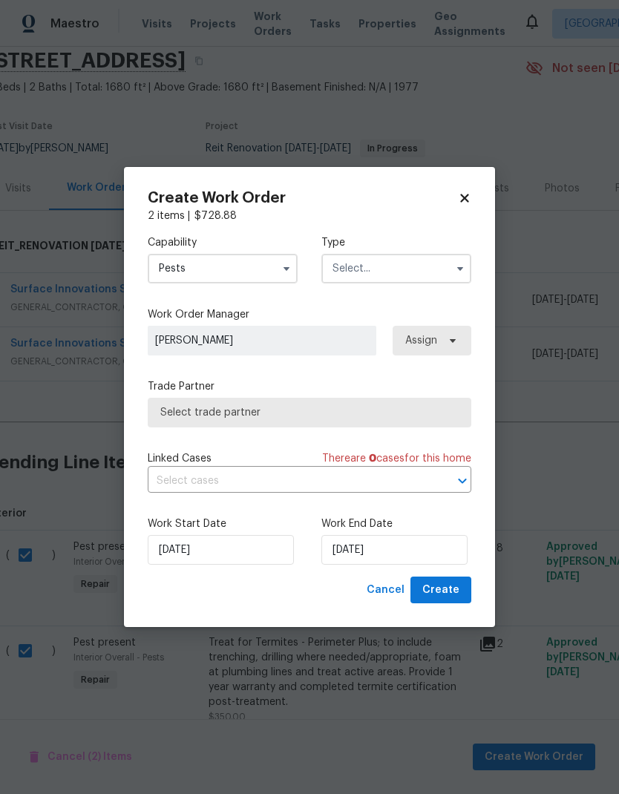
click at [412, 281] on input "text" at bounding box center [396, 269] width 150 height 30
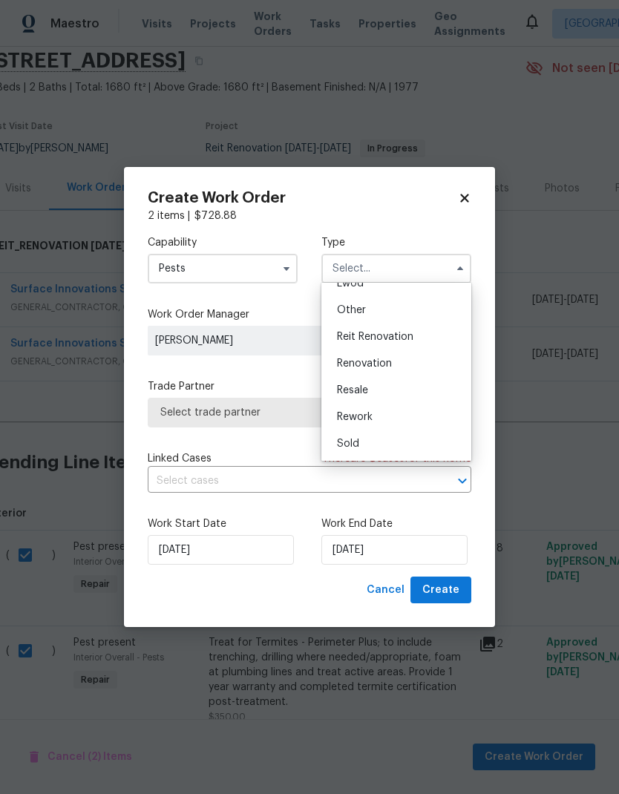
scroll to position [177, 0]
click at [408, 334] on span "Reit Renovation" at bounding box center [375, 337] width 76 height 10
type input "Reit Renovation"
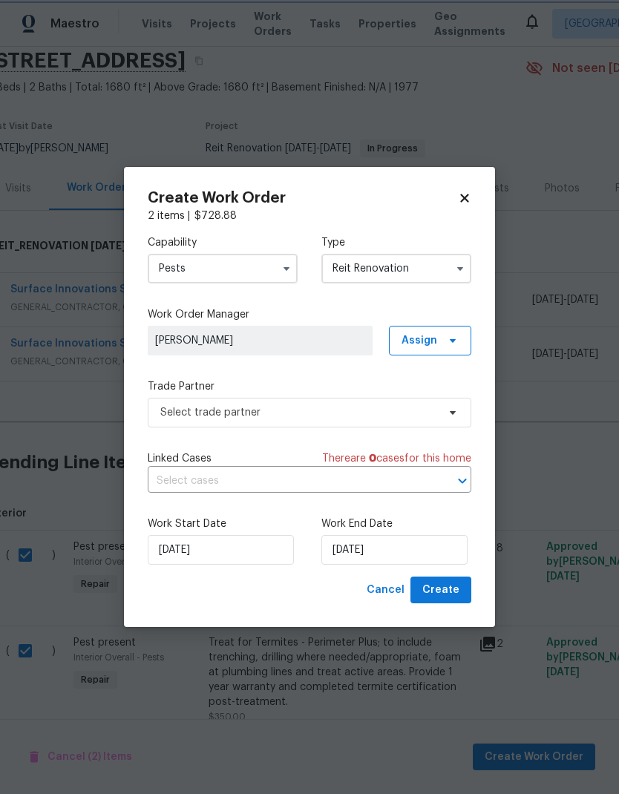
scroll to position [0, 0]
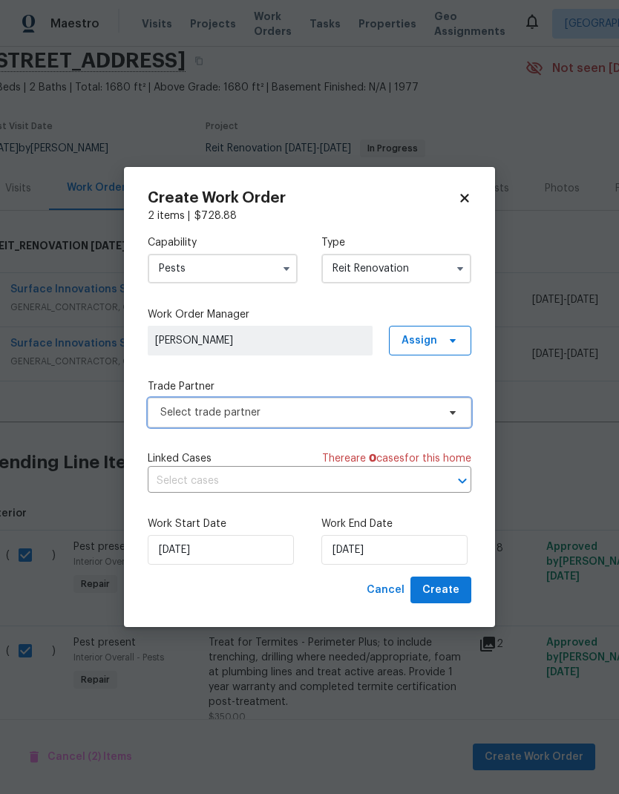
click at [392, 419] on span "Select trade partner" at bounding box center [310, 413] width 324 height 30
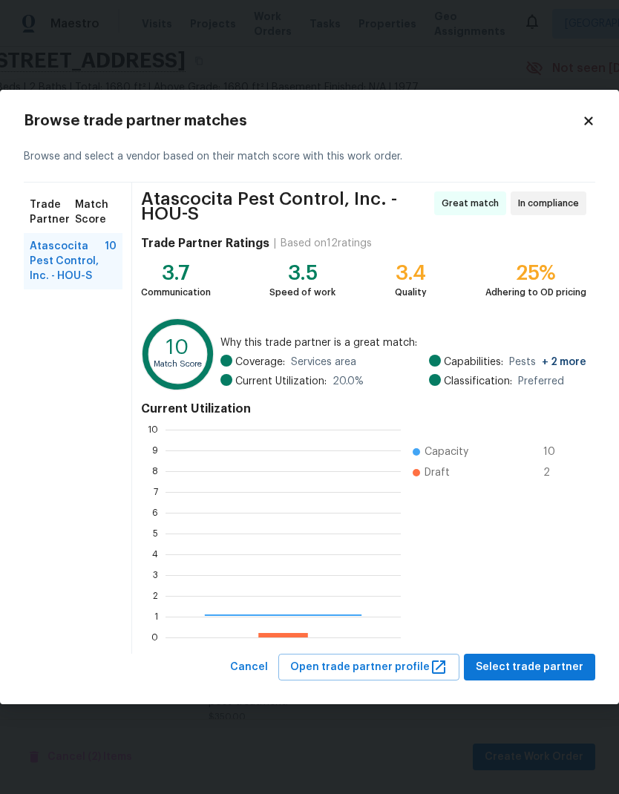
scroll to position [208, 235]
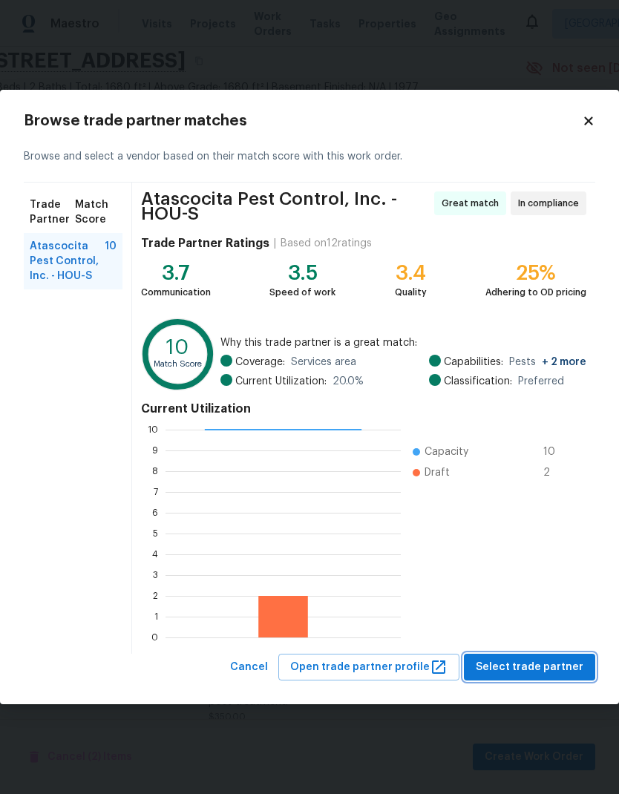
click at [548, 675] on span "Select trade partner" at bounding box center [530, 668] width 108 height 19
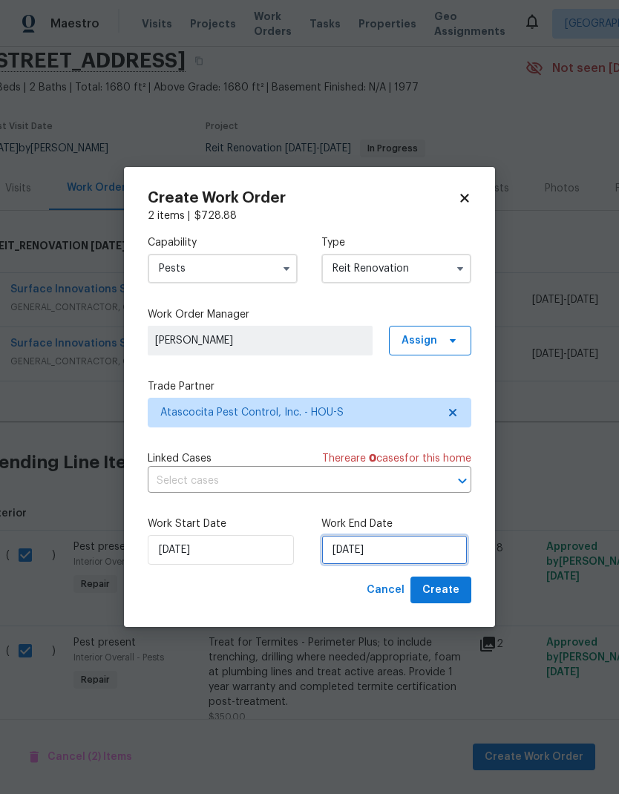
click at [417, 553] on input "[DATE]" at bounding box center [394, 550] width 146 height 30
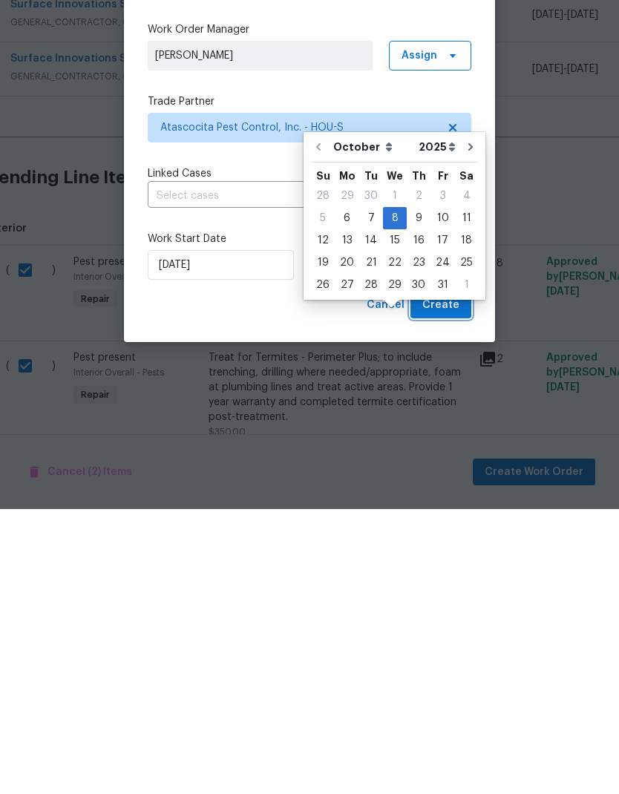
click at [440, 577] on button "Create" at bounding box center [441, 590] width 61 height 27
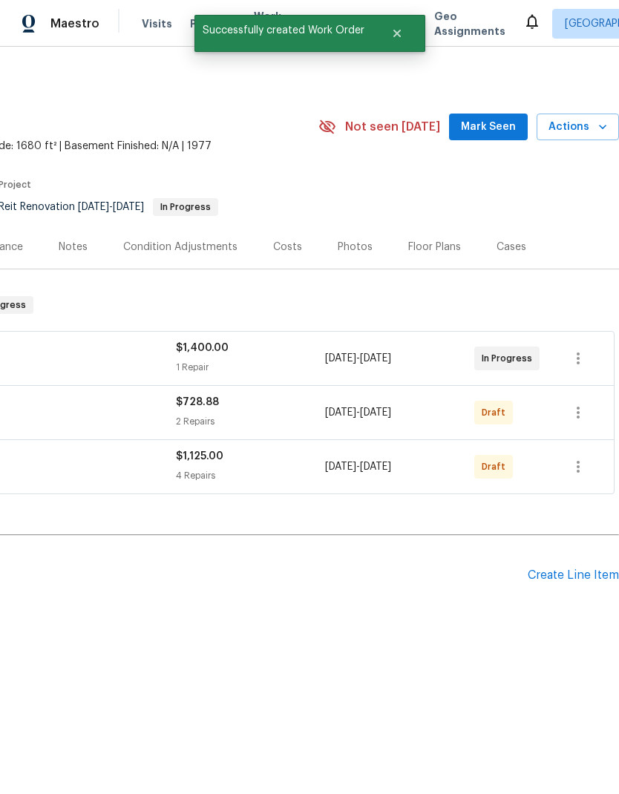
scroll to position [0, 220]
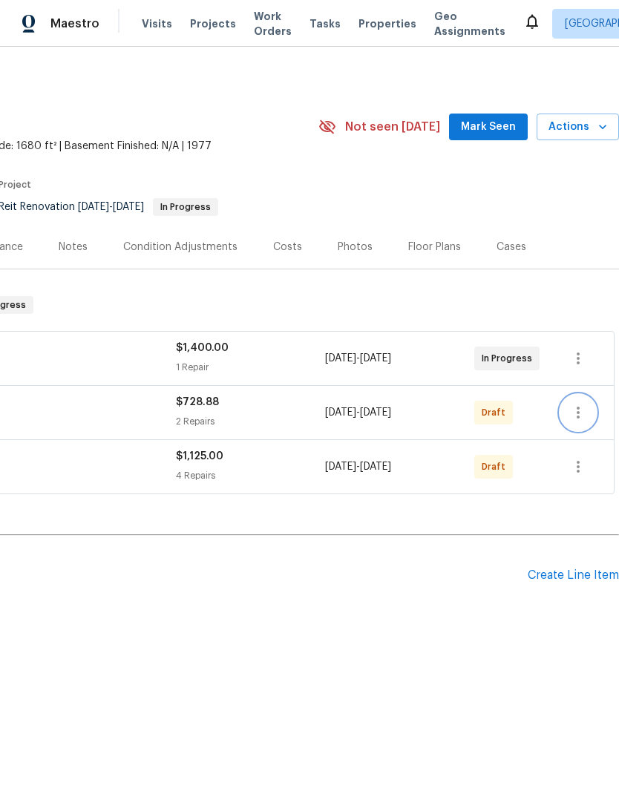
click at [579, 417] on icon "button" at bounding box center [578, 413] width 3 height 12
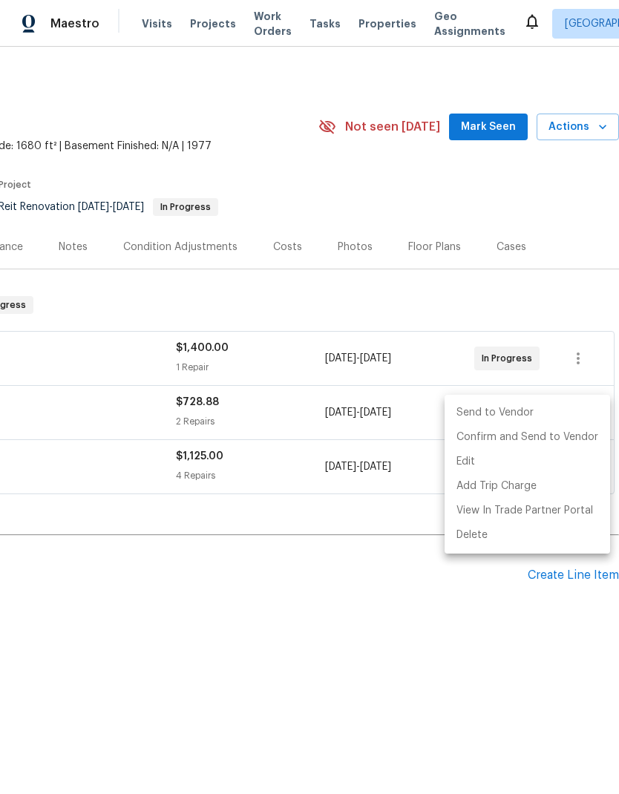
click at [524, 417] on li "Send to Vendor" at bounding box center [528, 413] width 166 height 25
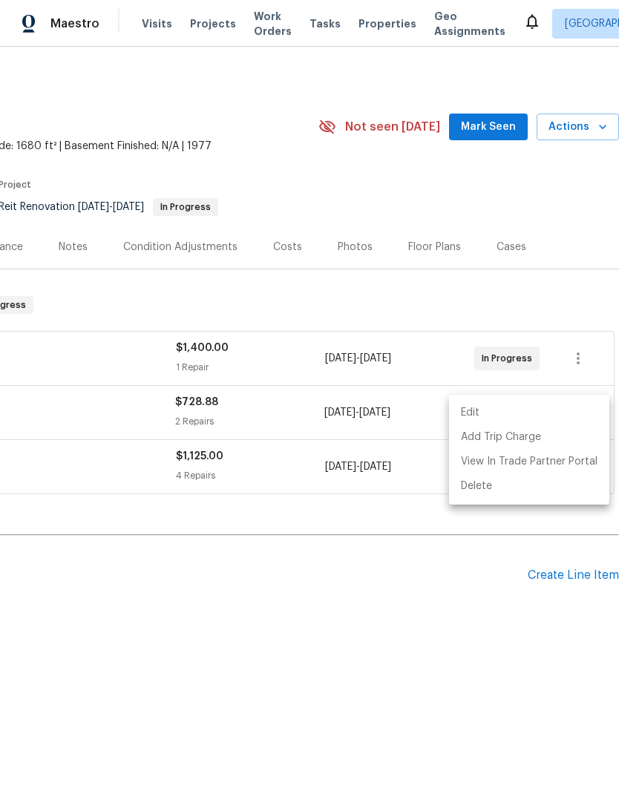
click at [350, 509] on div at bounding box center [309, 397] width 619 height 794
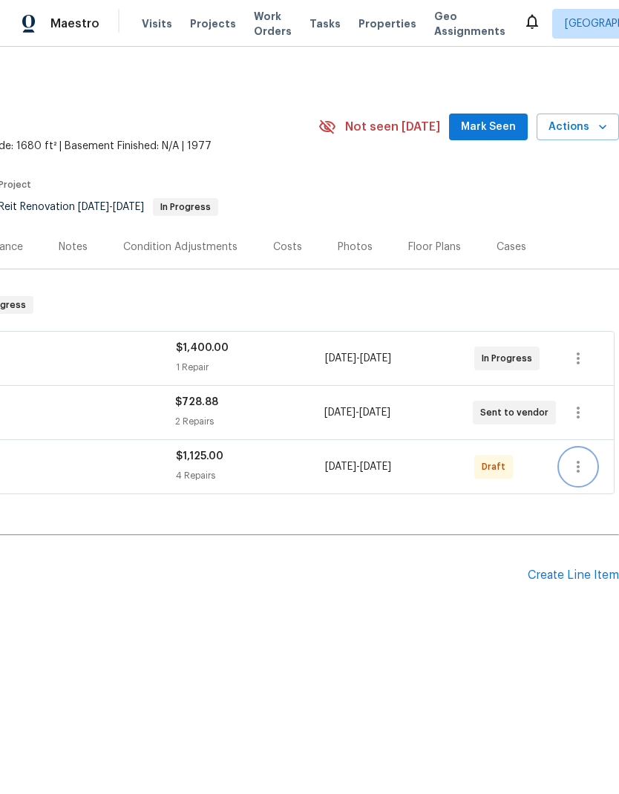
click at [577, 466] on icon "button" at bounding box center [578, 467] width 18 height 18
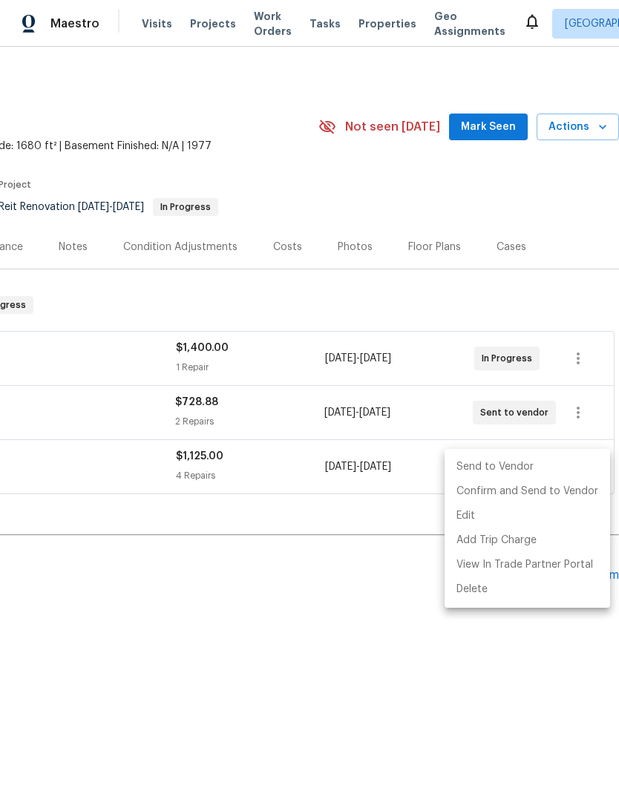
click at [532, 466] on li "Send to Vendor" at bounding box center [528, 467] width 166 height 25
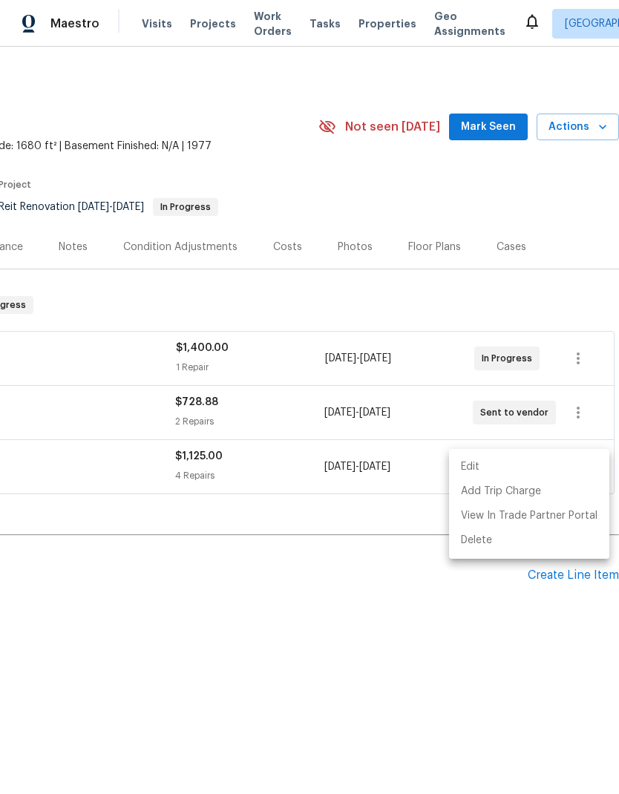
click at [340, 481] on div at bounding box center [309, 397] width 619 height 794
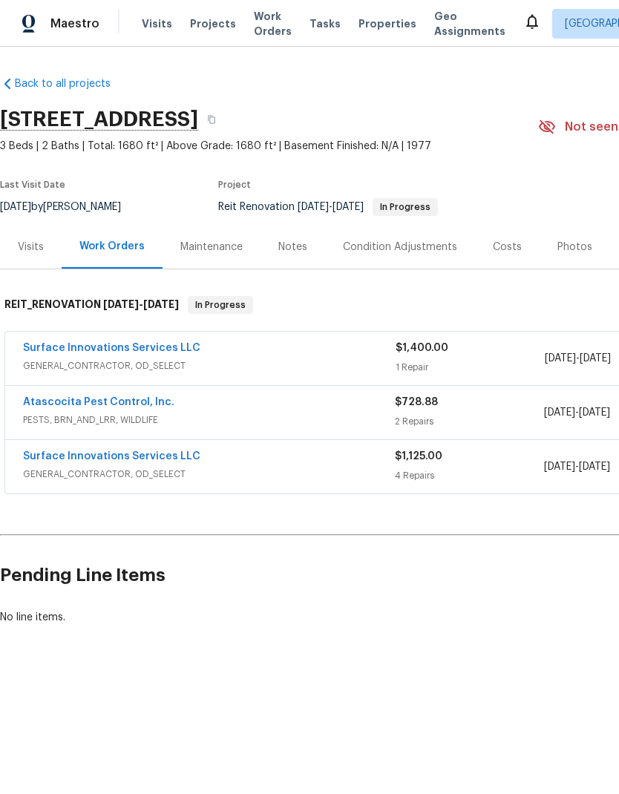
scroll to position [0, 0]
click at [70, 399] on link "Atascocita Pest Control, Inc." at bounding box center [98, 402] width 151 height 10
